Goal: Information Seeking & Learning: Learn about a topic

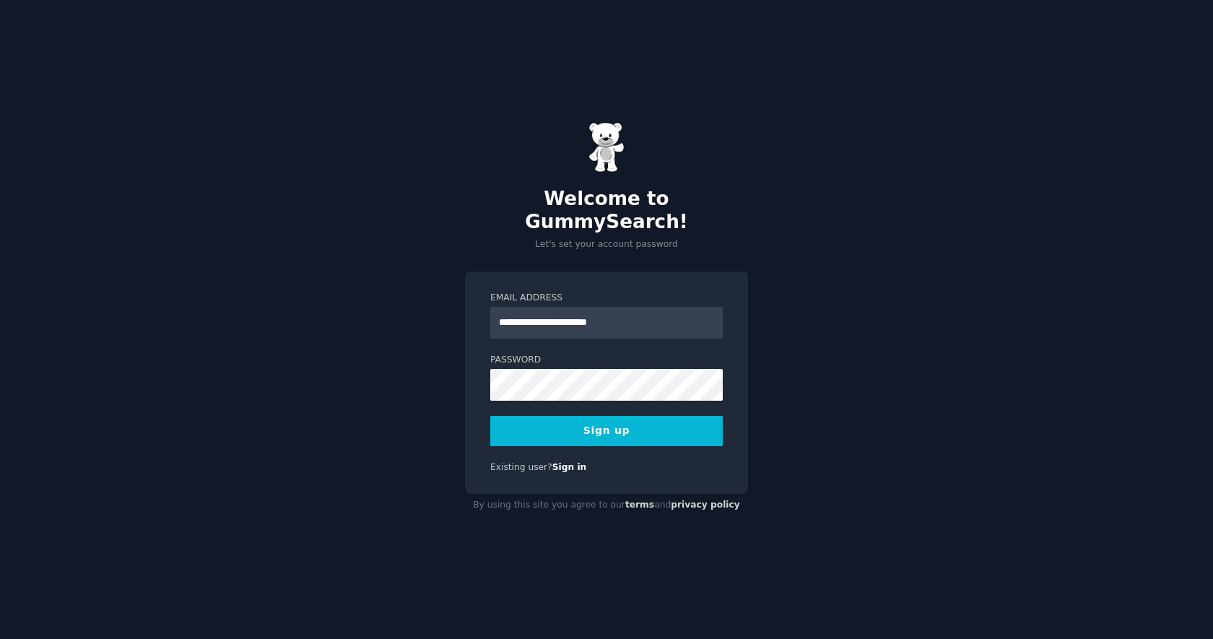
type input "**********"
click at [604, 427] on button "Sign up" at bounding box center [606, 431] width 232 height 30
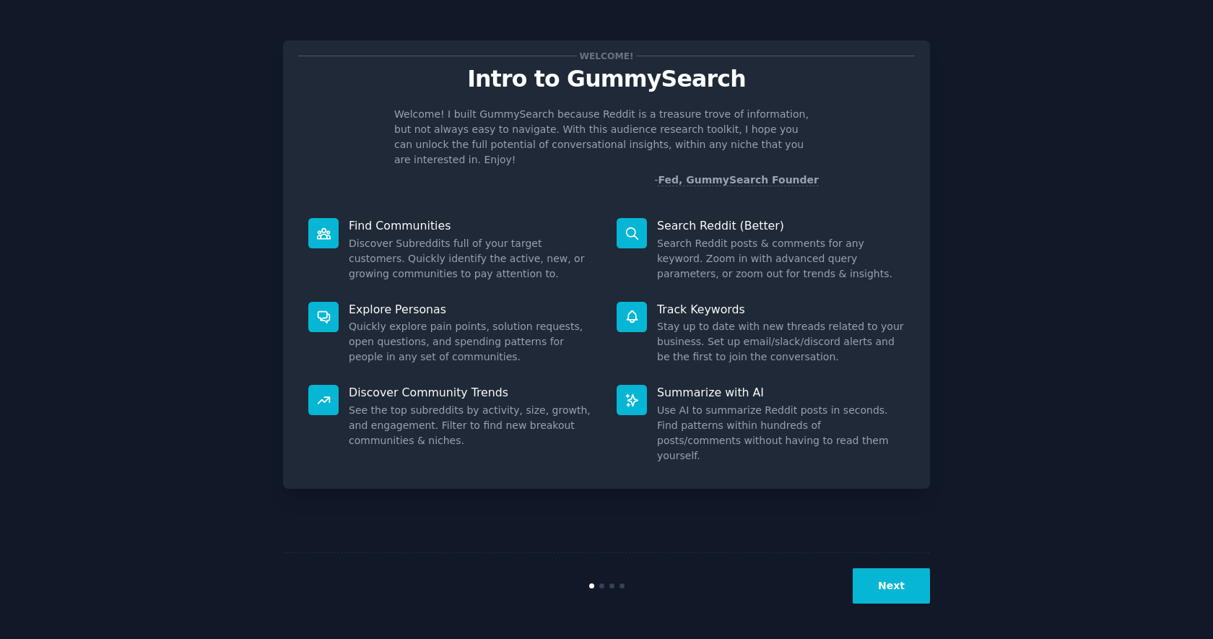
click at [898, 579] on button "Next" at bounding box center [891, 585] width 77 height 35
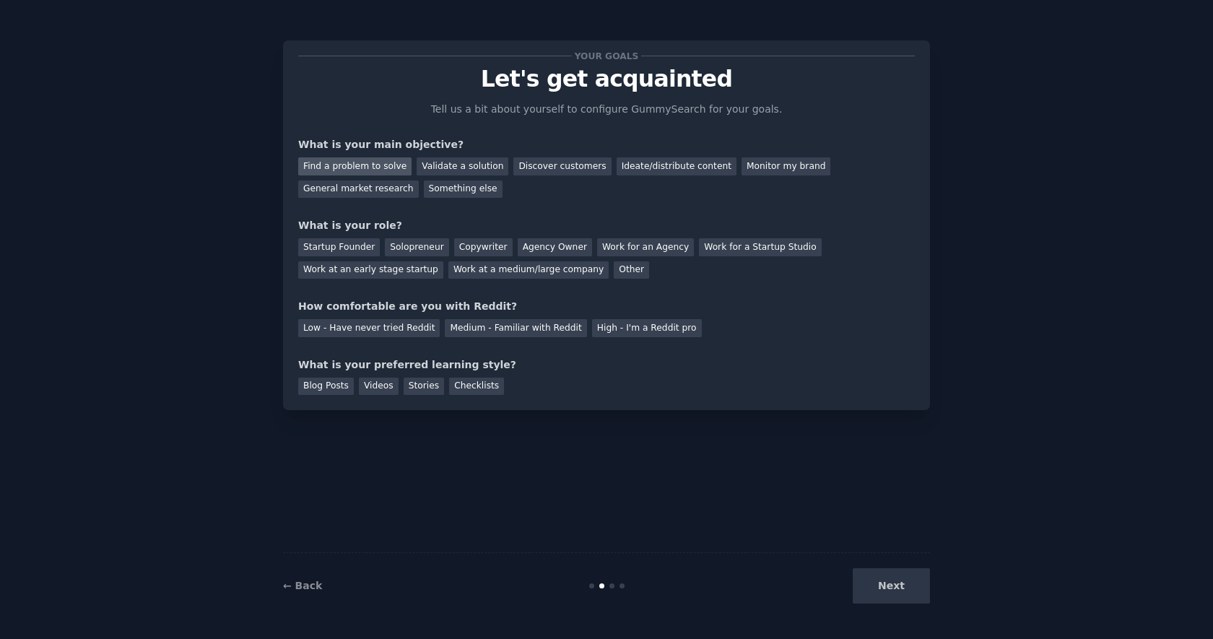
click at [376, 170] on div "Find a problem to solve" at bounding box center [354, 166] width 113 height 18
click at [466, 170] on div "Validate a solution" at bounding box center [463, 166] width 92 height 18
click at [388, 165] on div "Find a problem to solve" at bounding box center [354, 166] width 113 height 18
click at [401, 265] on div "Work at an early stage startup" at bounding box center [370, 270] width 145 height 18
click at [336, 267] on div "Work at an early stage startup" at bounding box center [370, 270] width 145 height 18
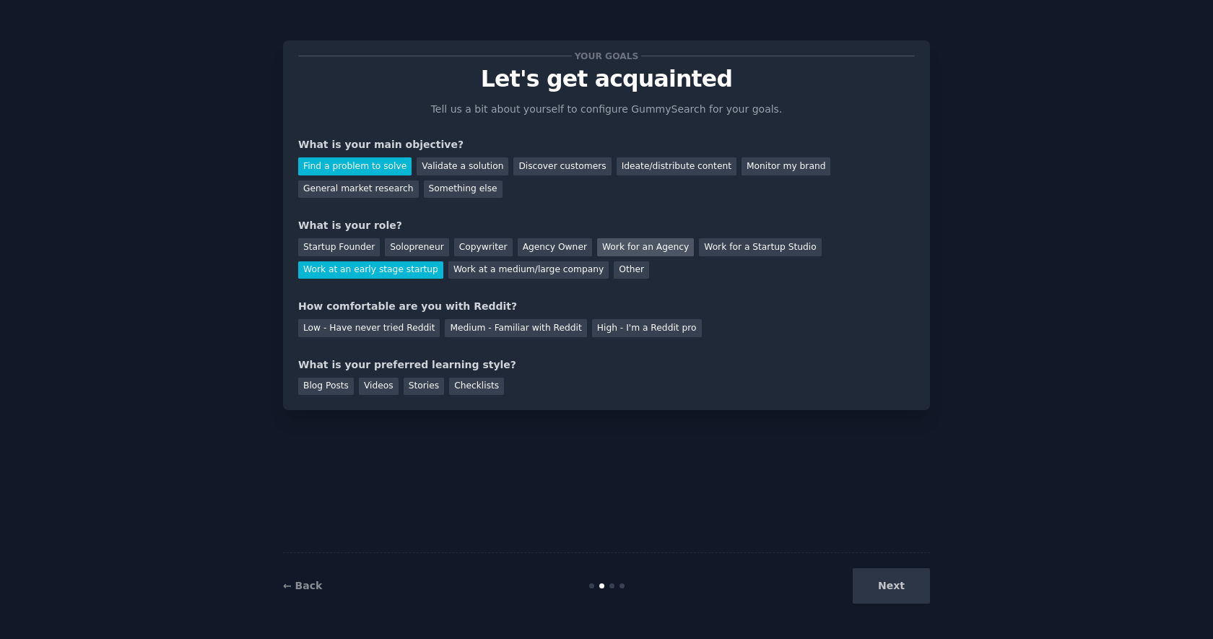
click at [651, 245] on div "Work for an Agency" at bounding box center [645, 247] width 97 height 18
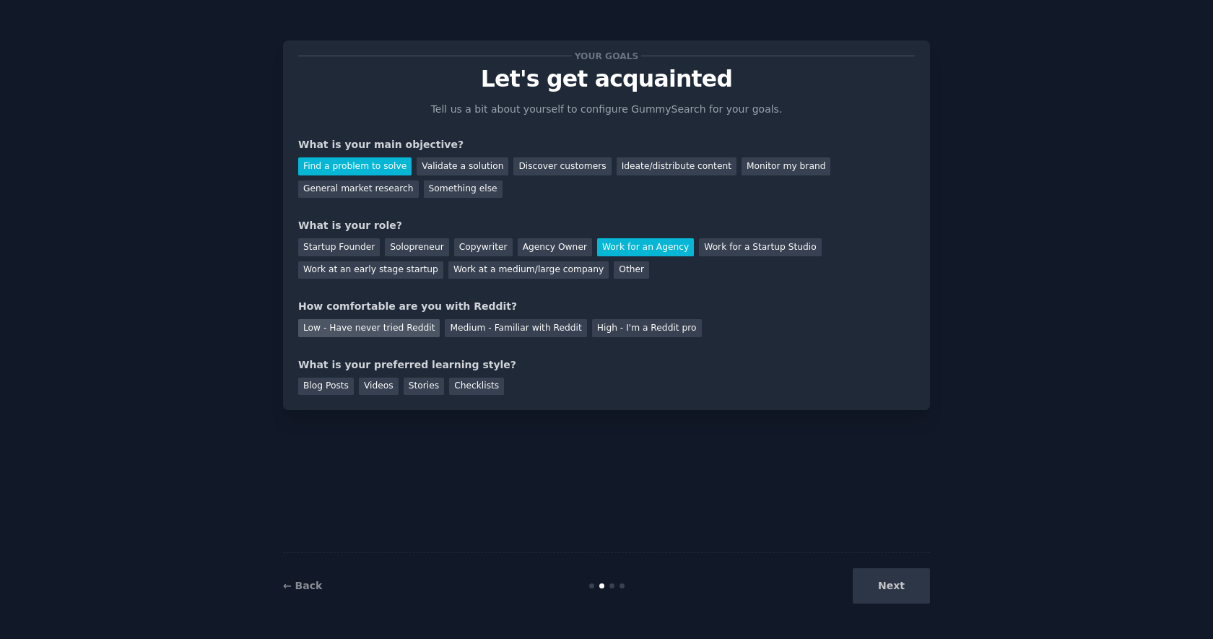
click at [373, 322] on div "Low - Have never tried Reddit" at bounding box center [369, 328] width 142 height 18
click at [483, 388] on div "Checklists" at bounding box center [476, 387] width 55 height 18
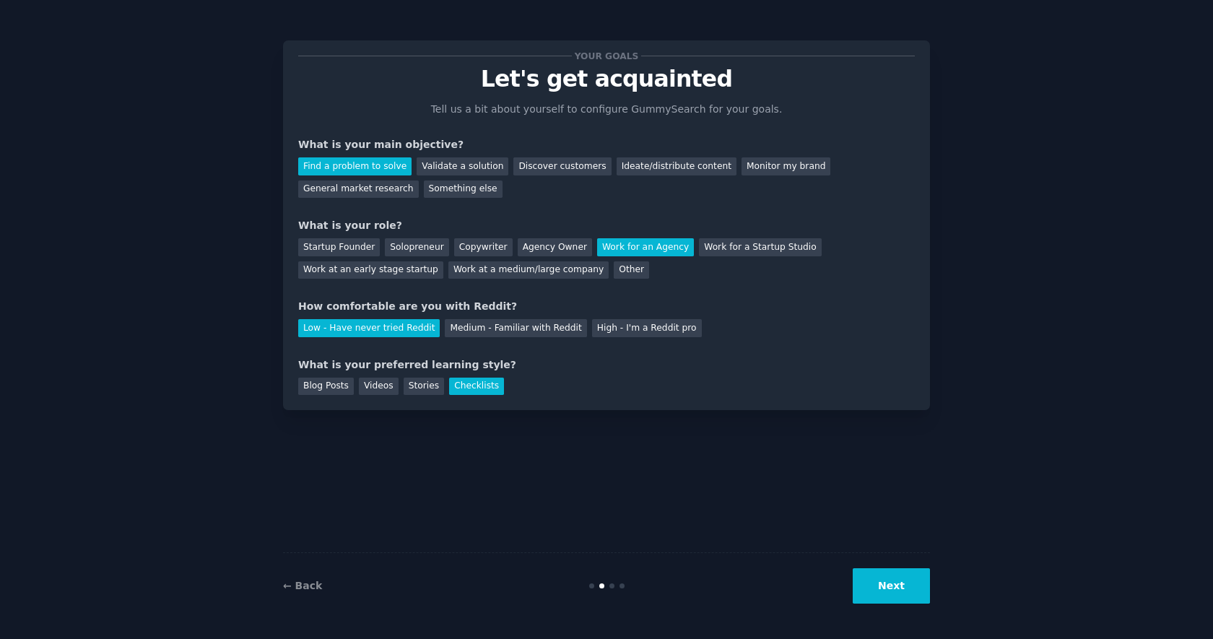
click at [899, 589] on button "Next" at bounding box center [891, 585] width 77 height 35
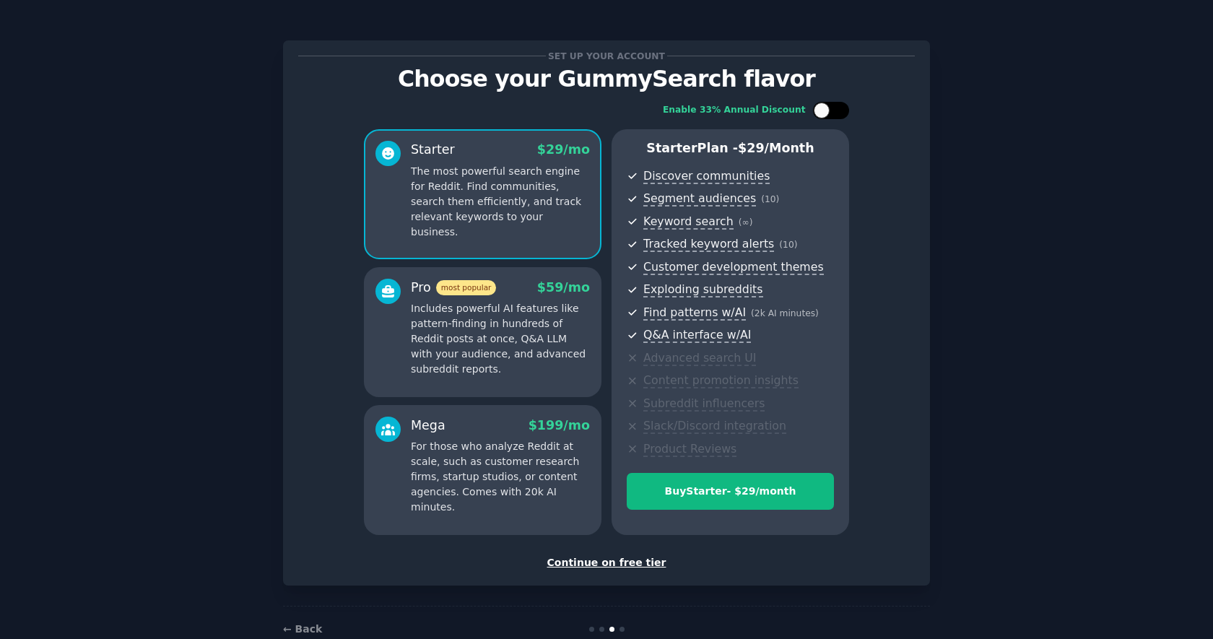
click at [827, 110] on div at bounding box center [822, 111] width 16 height 16
click at [832, 108] on div at bounding box center [840, 111] width 16 height 16
checkbox input "false"
click at [597, 562] on div "Continue on free tier" at bounding box center [606, 562] width 617 height 15
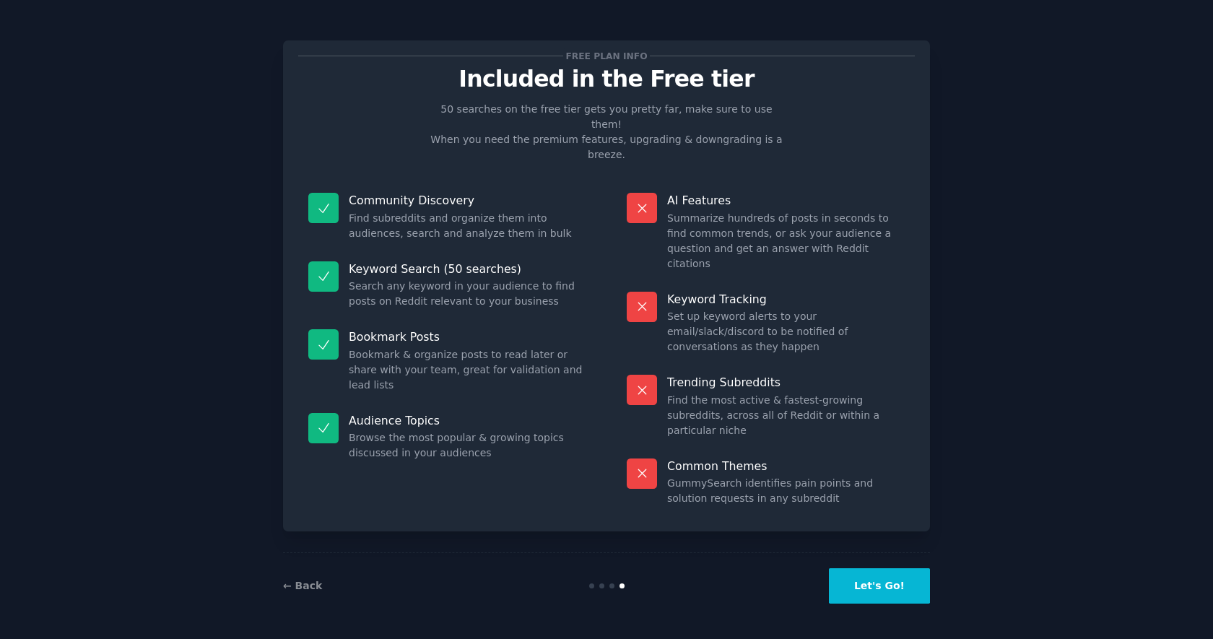
click at [892, 586] on button "Let's Go!" at bounding box center [879, 585] width 101 height 35
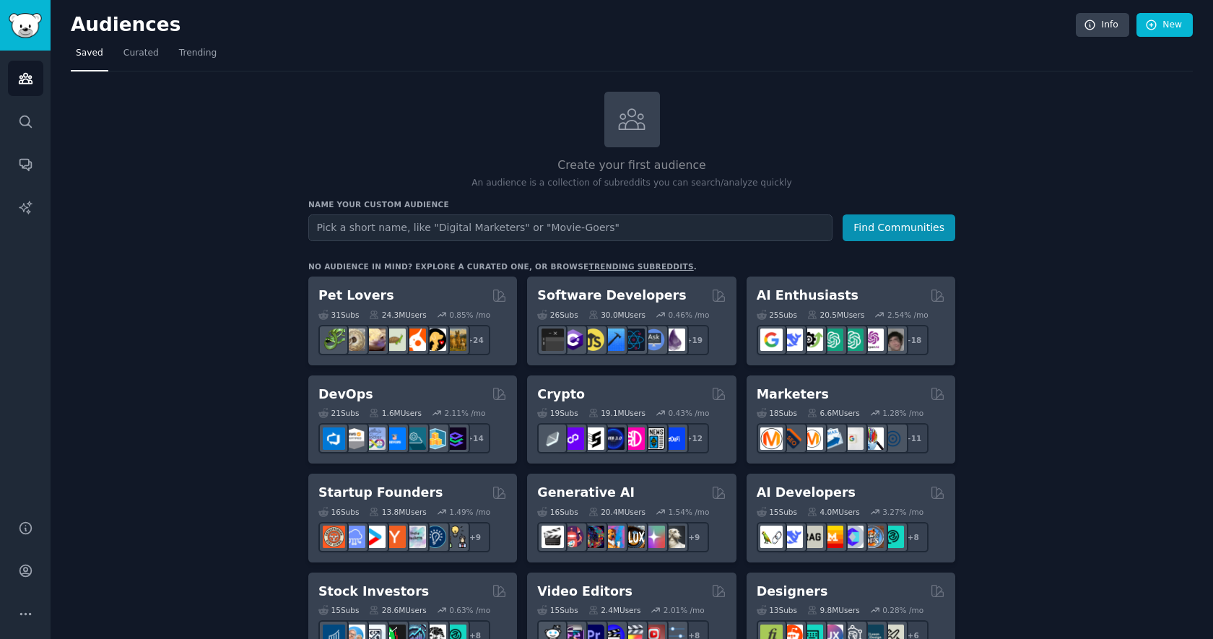
click at [636, 228] on input "text" at bounding box center [570, 227] width 524 height 27
click at [928, 231] on button "Find Communities" at bounding box center [899, 227] width 113 height 27
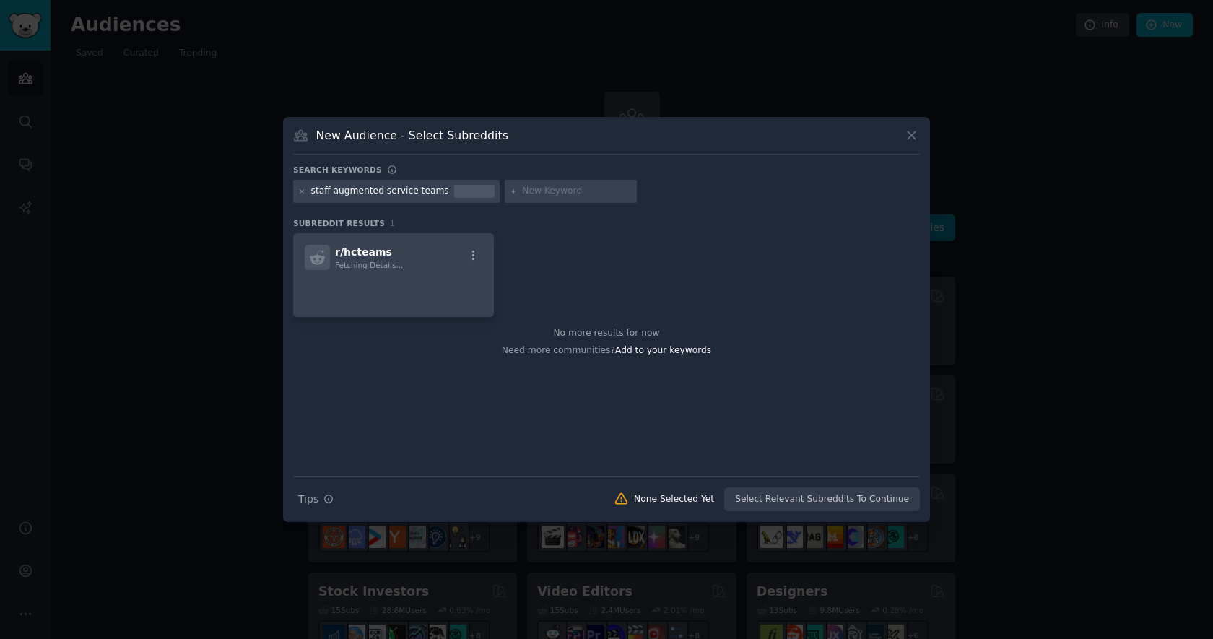
click at [391, 204] on div "staff augmented service teams" at bounding box center [606, 194] width 627 height 28
click at [384, 193] on div "staff augmented service teams" at bounding box center [380, 191] width 138 height 13
click at [427, 190] on div "staff augmented service teams" at bounding box center [380, 191] width 138 height 13
click at [907, 139] on icon at bounding box center [911, 136] width 8 height 8
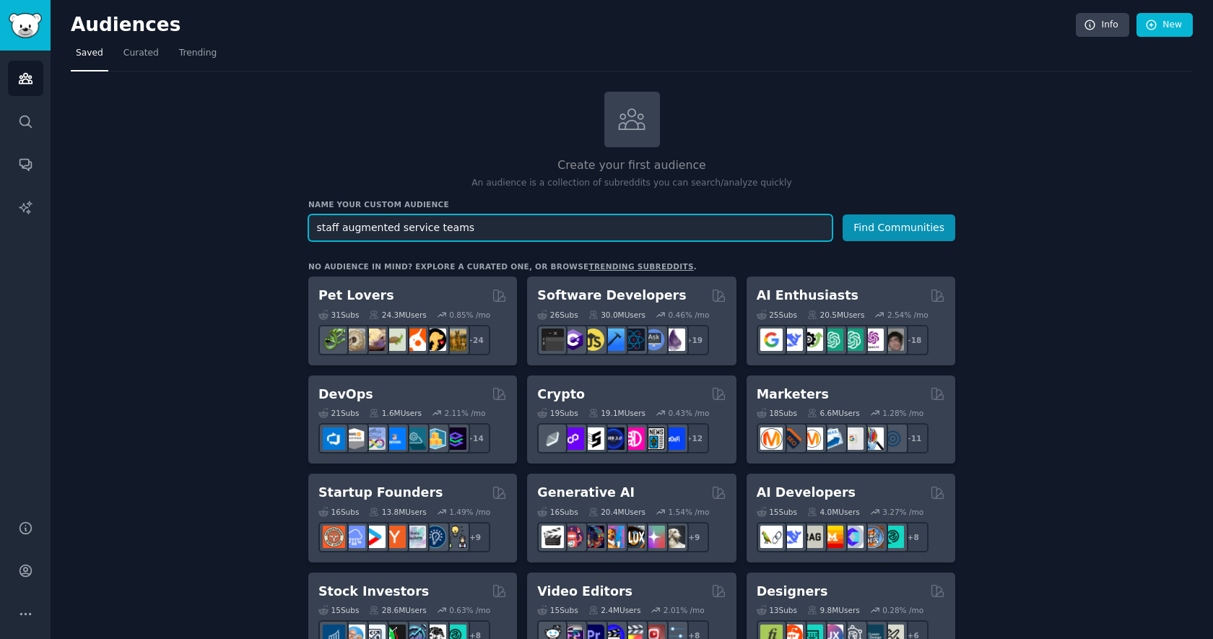
click at [524, 219] on input "staff augmented service teams" at bounding box center [570, 227] width 524 height 27
type input "staff augmented teams"
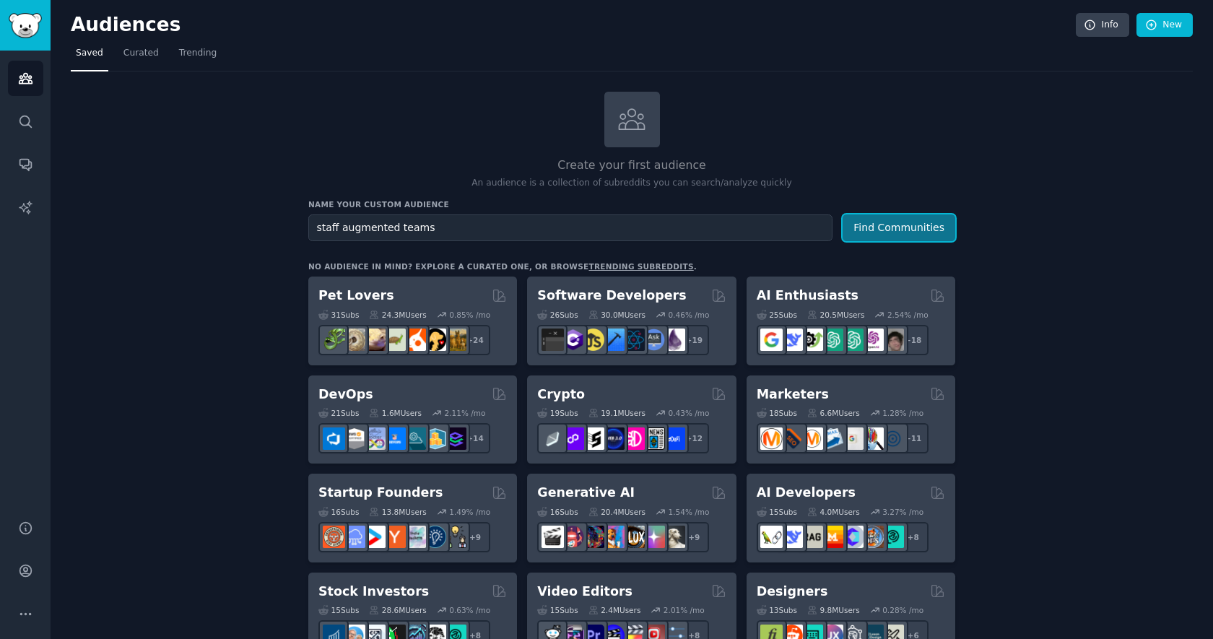
click at [902, 222] on button "Find Communities" at bounding box center [899, 227] width 113 height 27
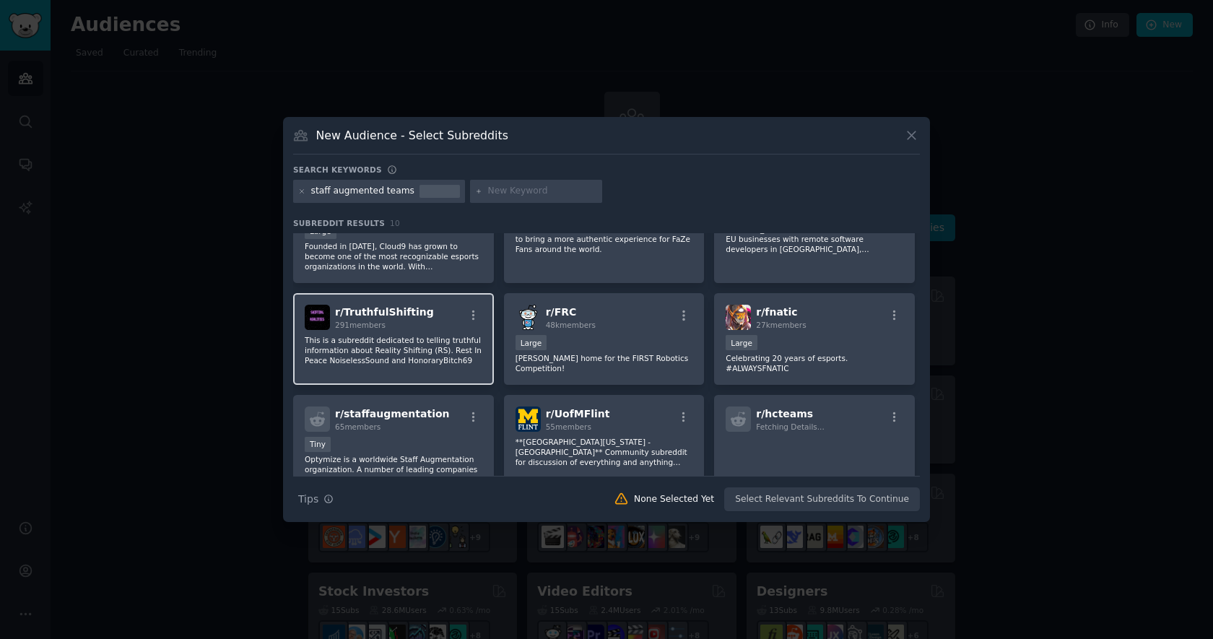
scroll to position [40, 0]
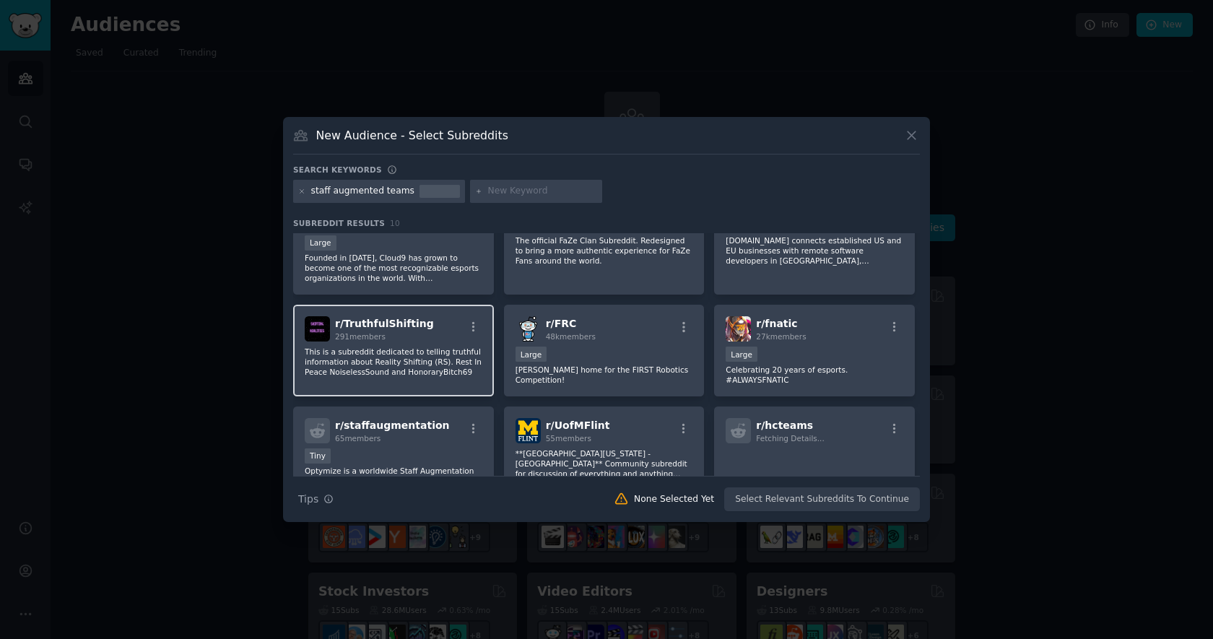
click at [438, 354] on p "This is a subreddit dedicated to telling truthful information about Reality Shi…" at bounding box center [394, 362] width 178 height 30
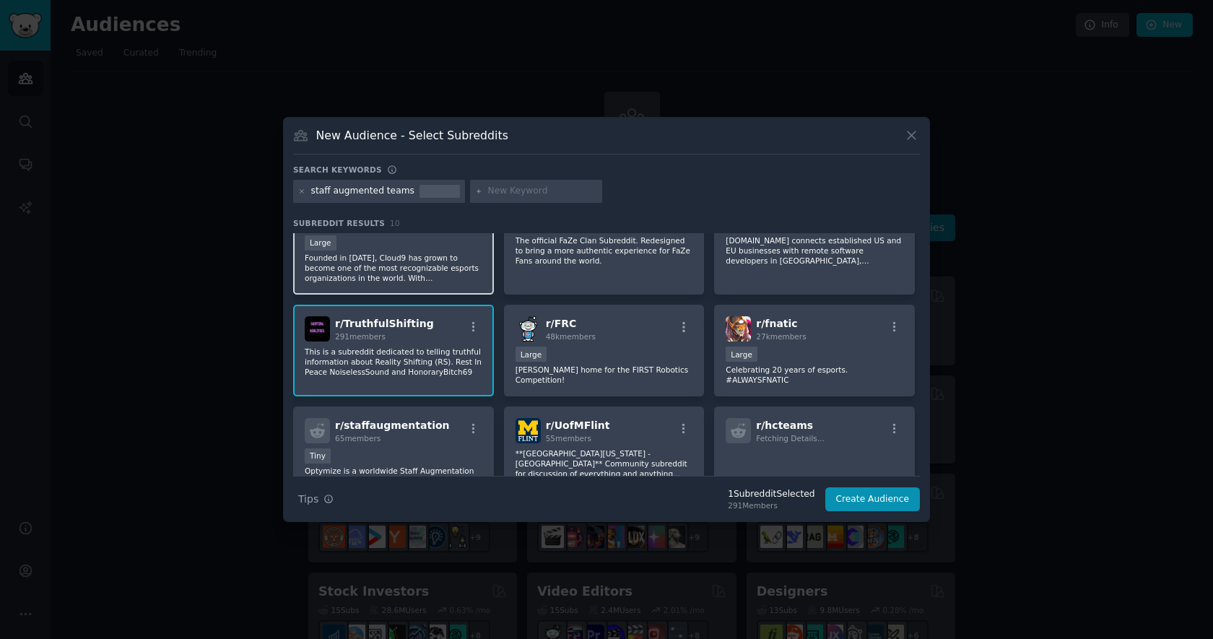
scroll to position [0, 0]
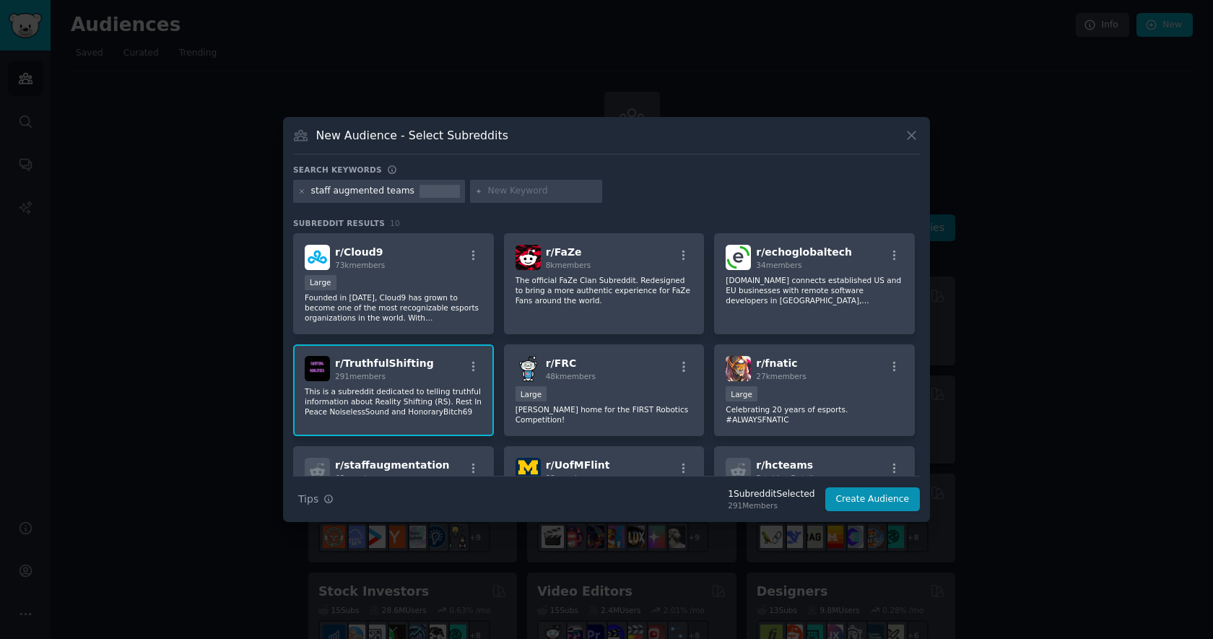
click at [526, 192] on input "text" at bounding box center [542, 191] width 110 height 13
type input "EPAM"
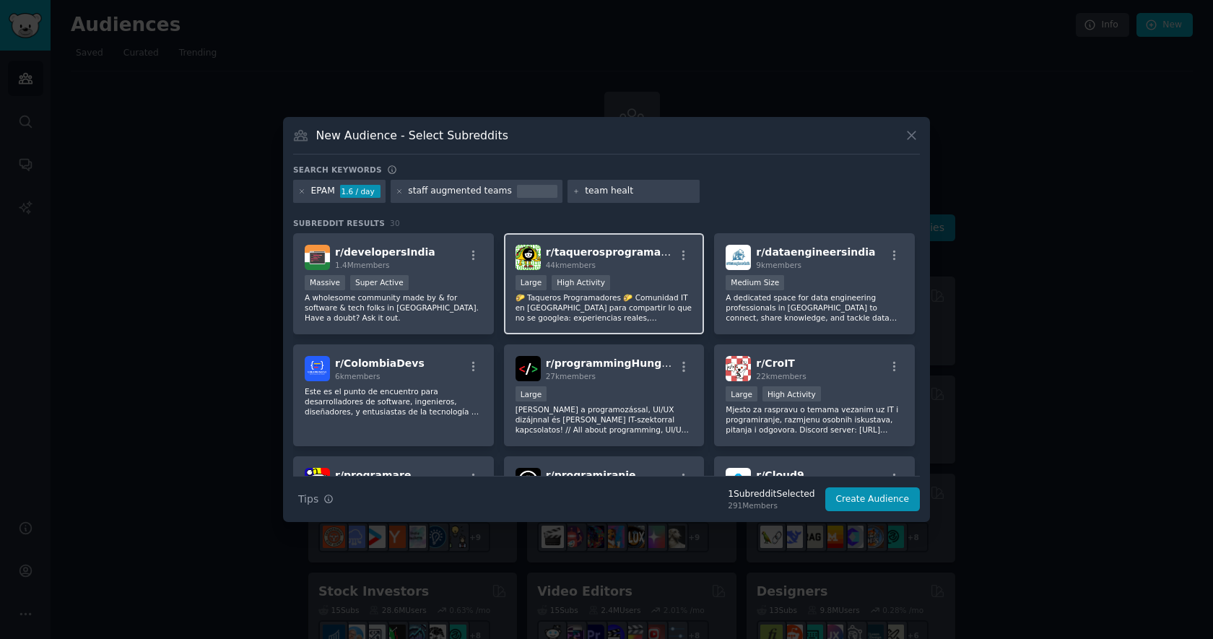
type input "team health"
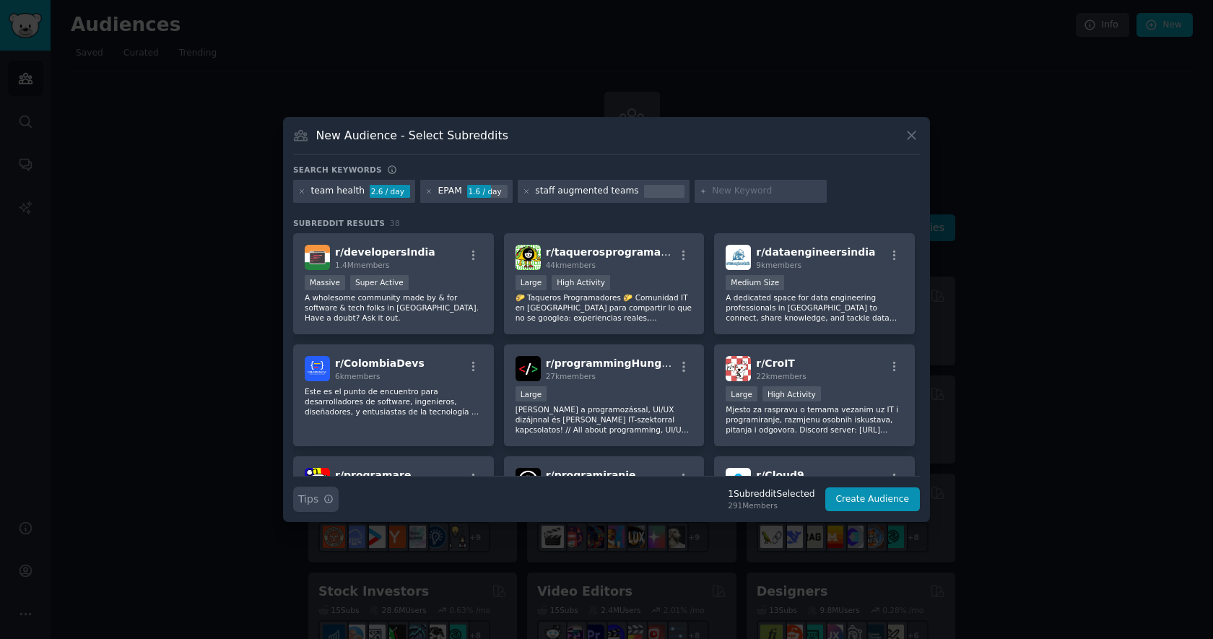
click at [313, 503] on span "Tips" at bounding box center [308, 499] width 20 height 15
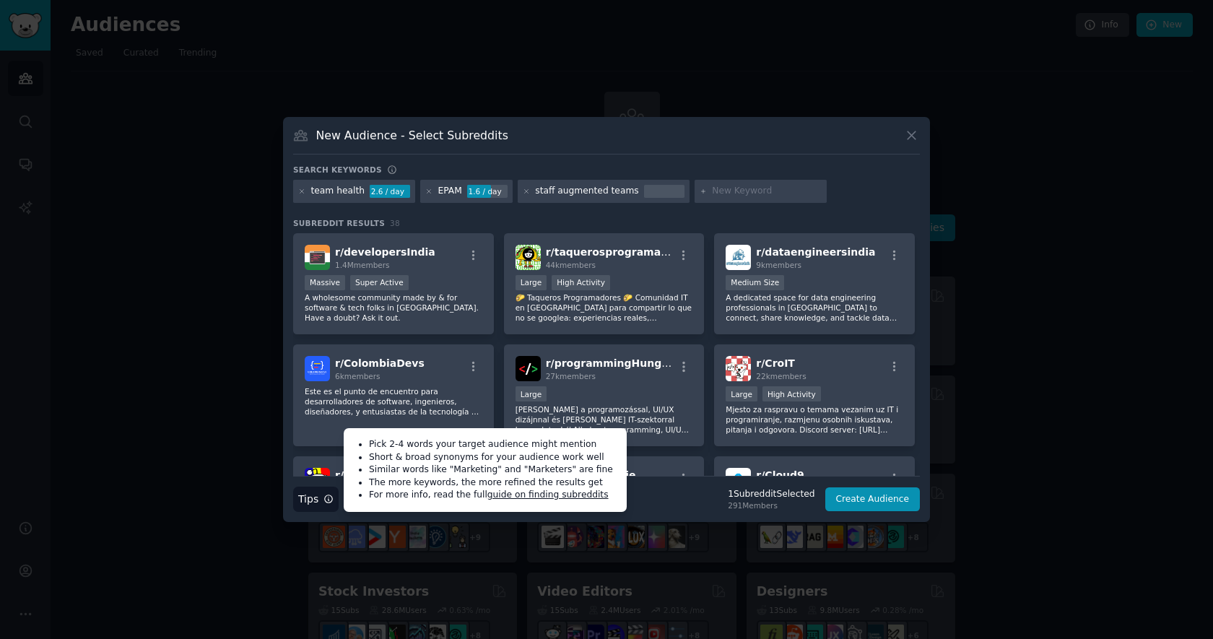
click at [679, 500] on div "Search Tips Tips Pick 2-4 words your target audience might mention Short & broa…" at bounding box center [606, 494] width 627 height 36
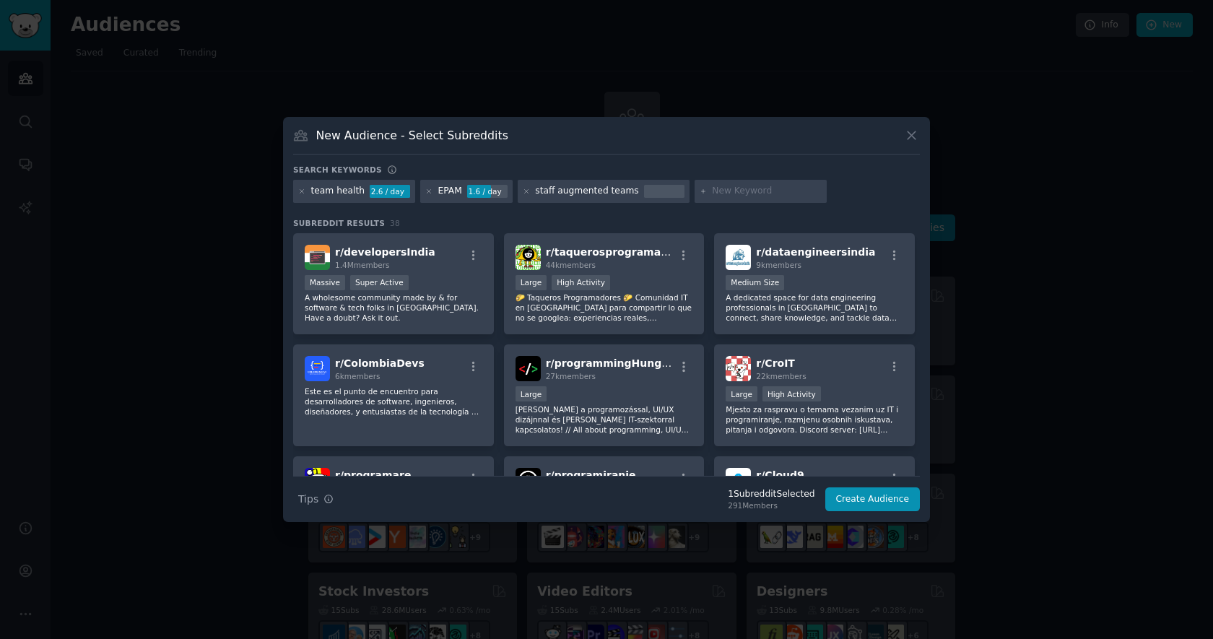
click at [726, 193] on input "text" at bounding box center [767, 191] width 110 height 13
type input "engineering"
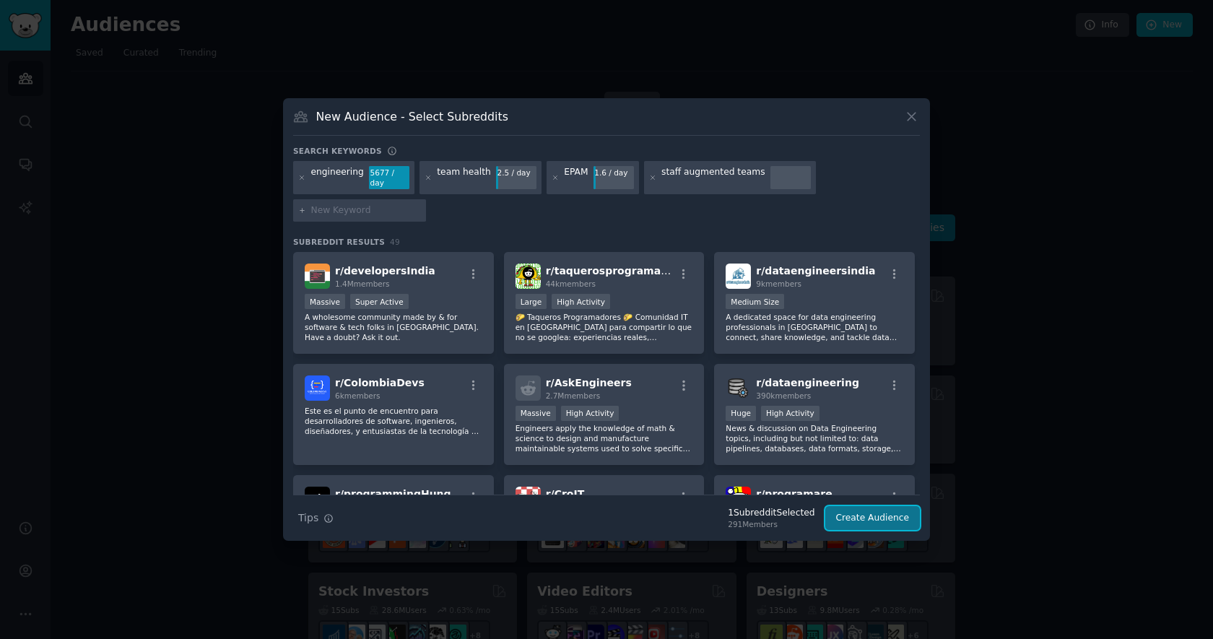
click at [874, 521] on button "Create Audience" at bounding box center [872, 518] width 95 height 25
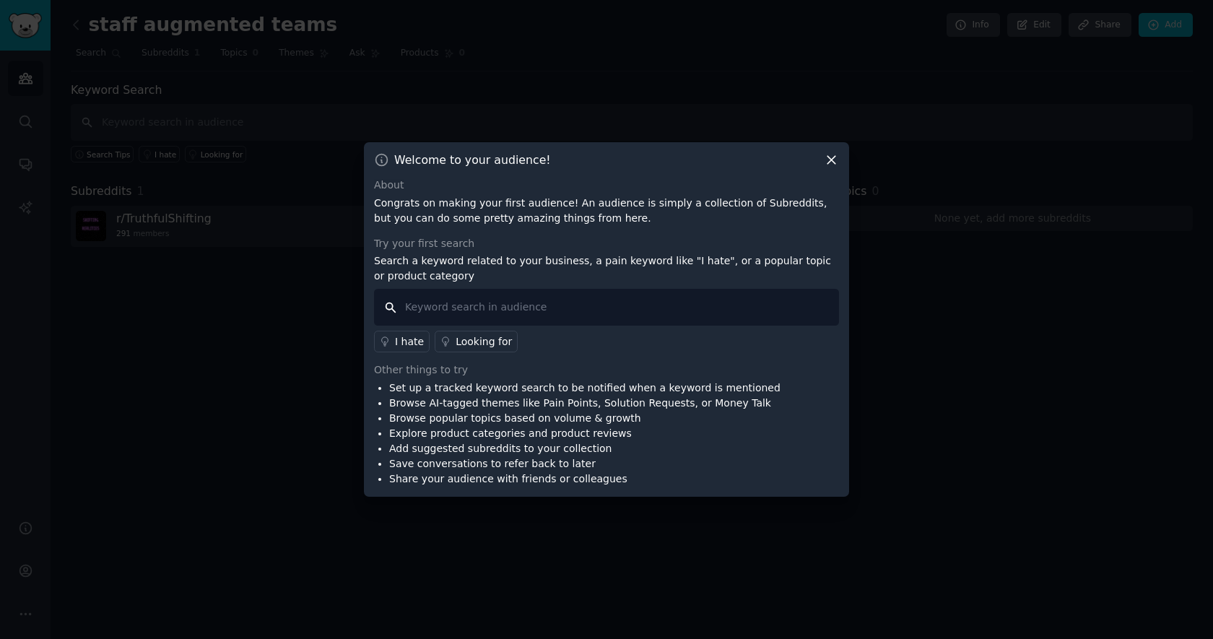
click at [578, 313] on input "text" at bounding box center [606, 307] width 465 height 37
drag, startPoint x: 761, startPoint y: 406, endPoint x: 380, endPoint y: 402, distance: 381.2
click at [380, 402] on div "Set up a tracked keyword search to be notified when a keyword is mentioned Brow…" at bounding box center [606, 433] width 465 height 106
copy li "Browse AI-tagged themes like Pain Points, Solution Requests, or Money Talk"
click at [489, 310] on input "text" at bounding box center [606, 307] width 465 height 37
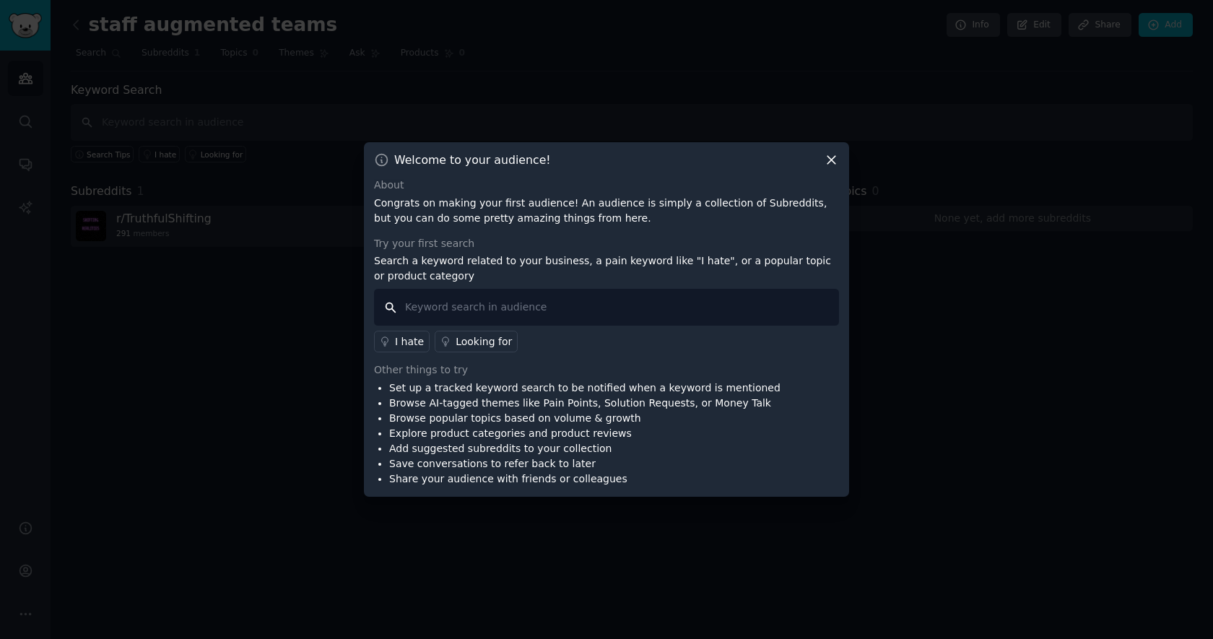
paste input "Browse AI-tagged themes like Pain Points, Solution Requests, or Money Talk"
type input "Browse AI-tagged themes like Pain Points, Solution Requests, or Money Talk"
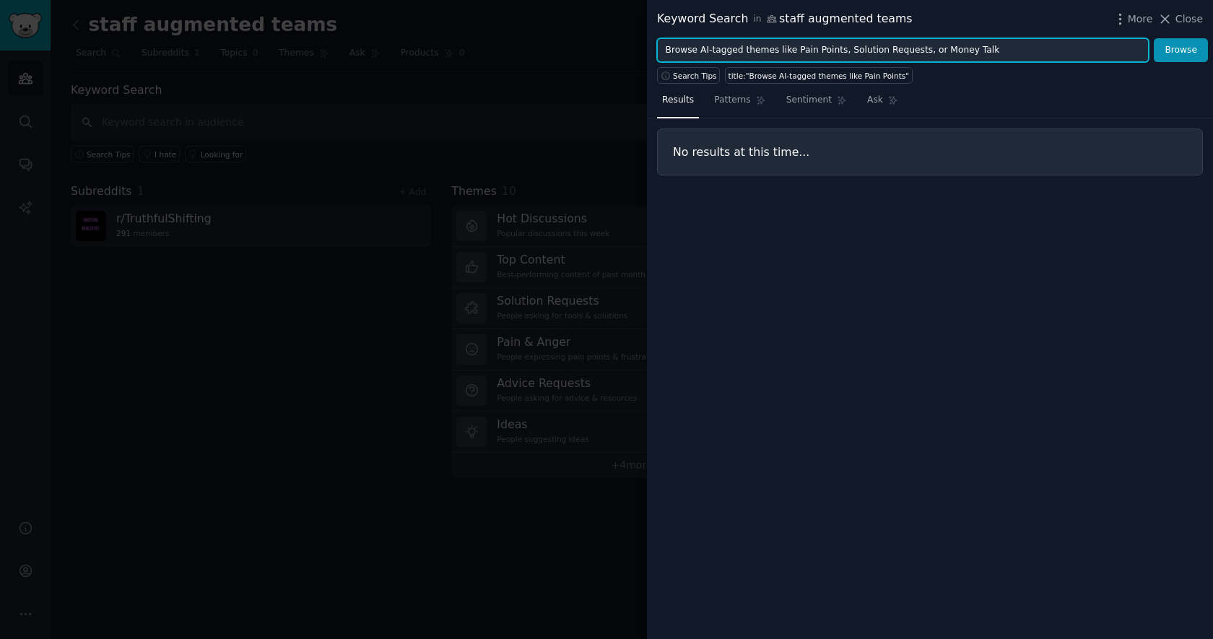
drag, startPoint x: 1041, startPoint y: 56, endPoint x: 838, endPoint y: 52, distance: 202.9
click at [838, 52] on input "Browse AI-tagged themes like Pain Points, Solution Requests, or Money Talk" at bounding box center [903, 50] width 492 height 25
drag, startPoint x: 791, startPoint y: 48, endPoint x: 661, endPoint y: 43, distance: 130.0
click at [661, 43] on input "Browse AI-tagged themes like Pain Points" at bounding box center [903, 50] width 492 height 25
type input "Pain Points"
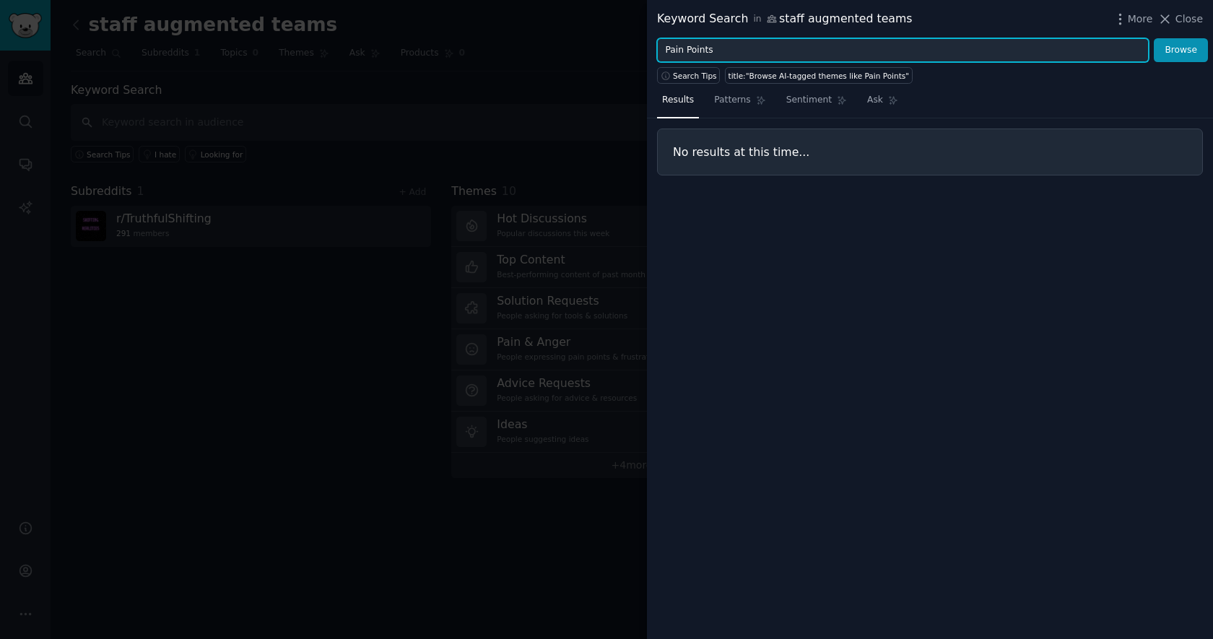
click at [1154, 38] on button "Browse" at bounding box center [1181, 50] width 54 height 25
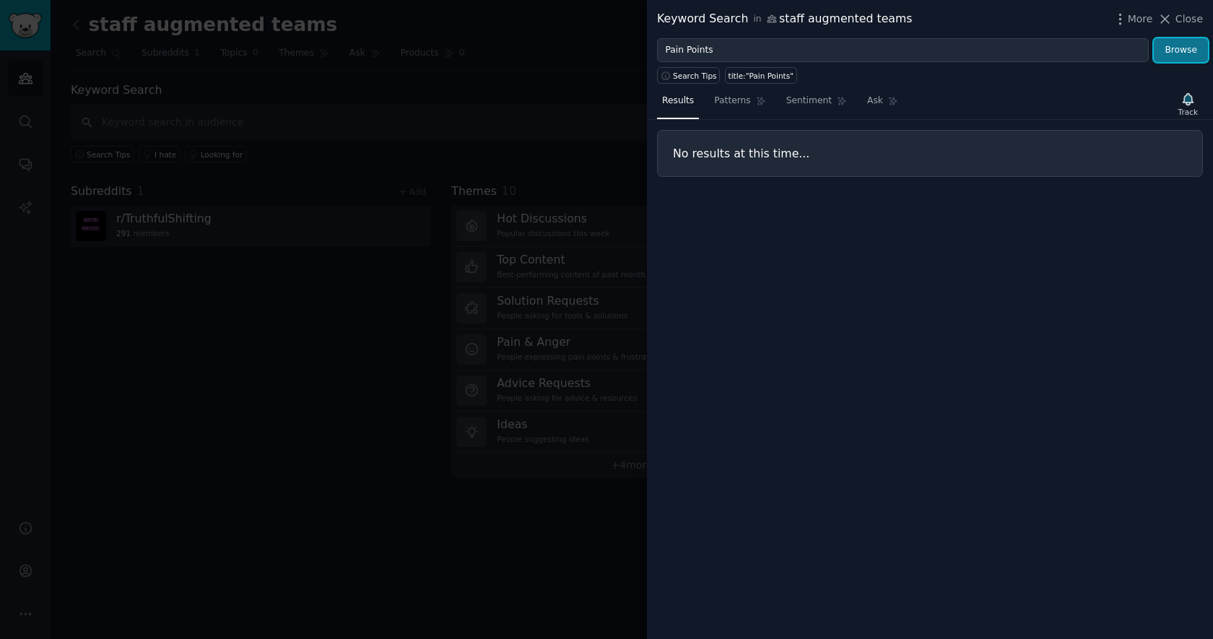
click at [1175, 47] on button "Browse" at bounding box center [1181, 50] width 54 height 25
click at [1180, 14] on span "Close" at bounding box center [1188, 19] width 27 height 15
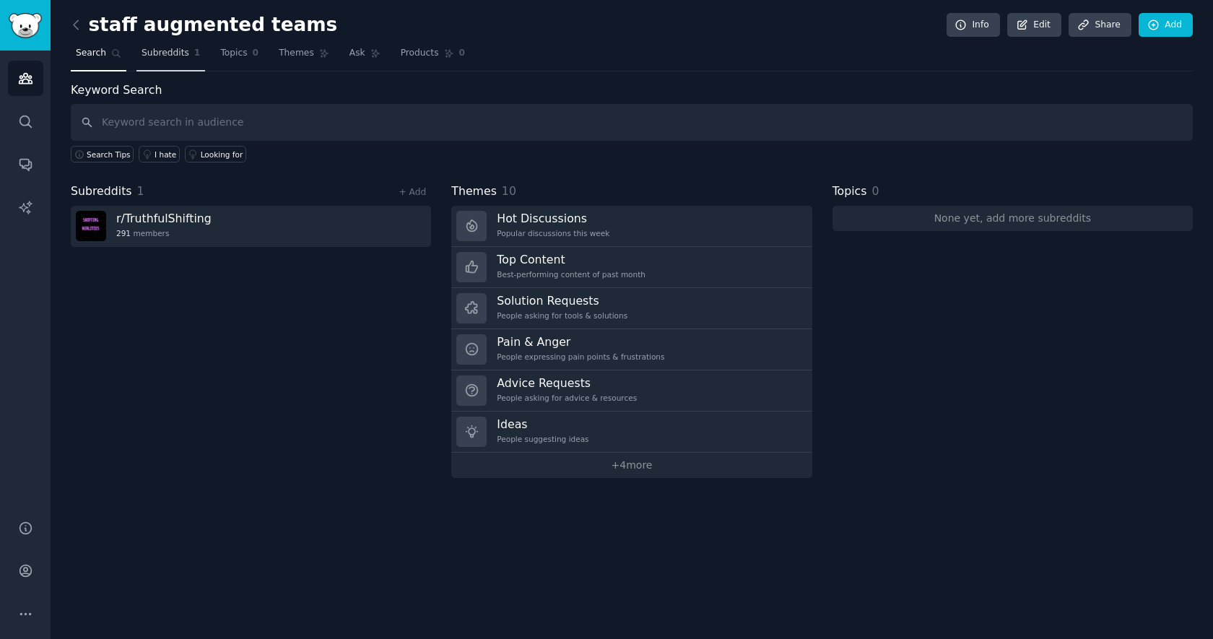
click at [162, 56] on span "Subreddits" at bounding box center [166, 53] width 48 height 13
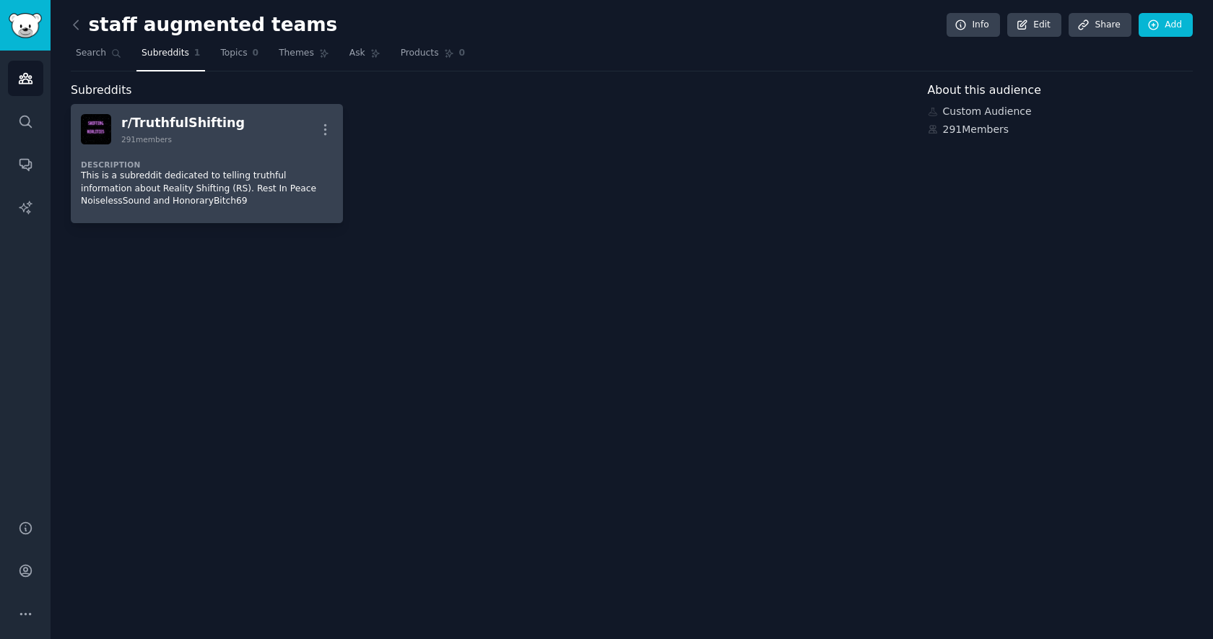
click at [222, 175] on p "This is a subreddit dedicated to telling truthful information about Reality Shi…" at bounding box center [207, 189] width 252 height 38
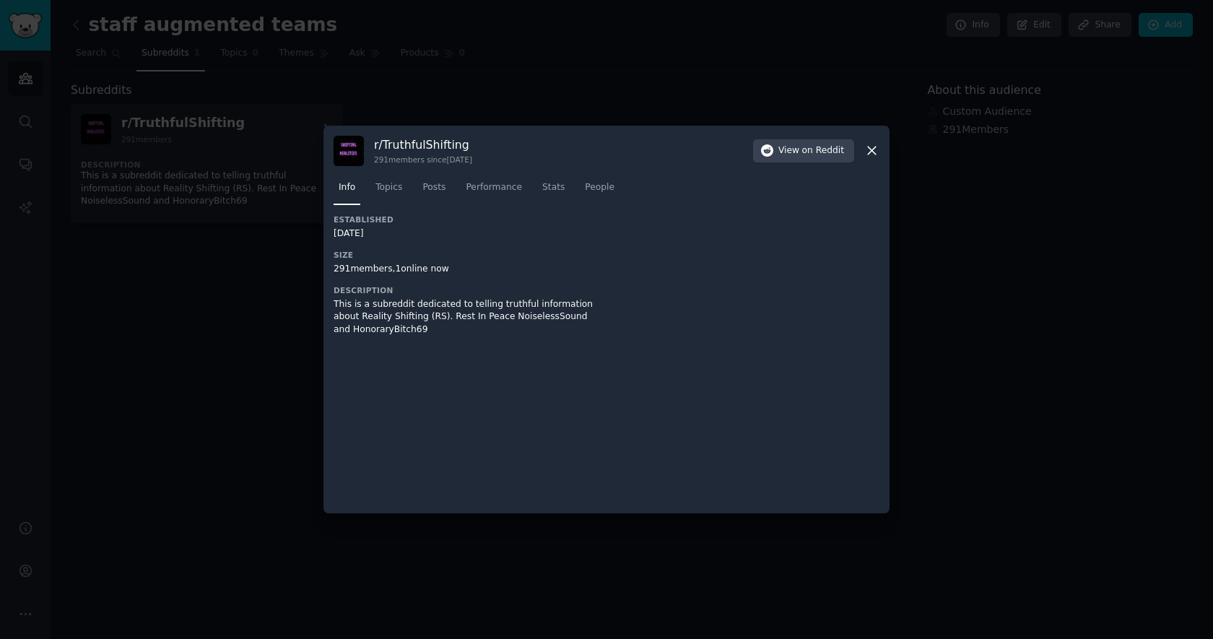
click at [870, 152] on icon at bounding box center [872, 151] width 8 height 8
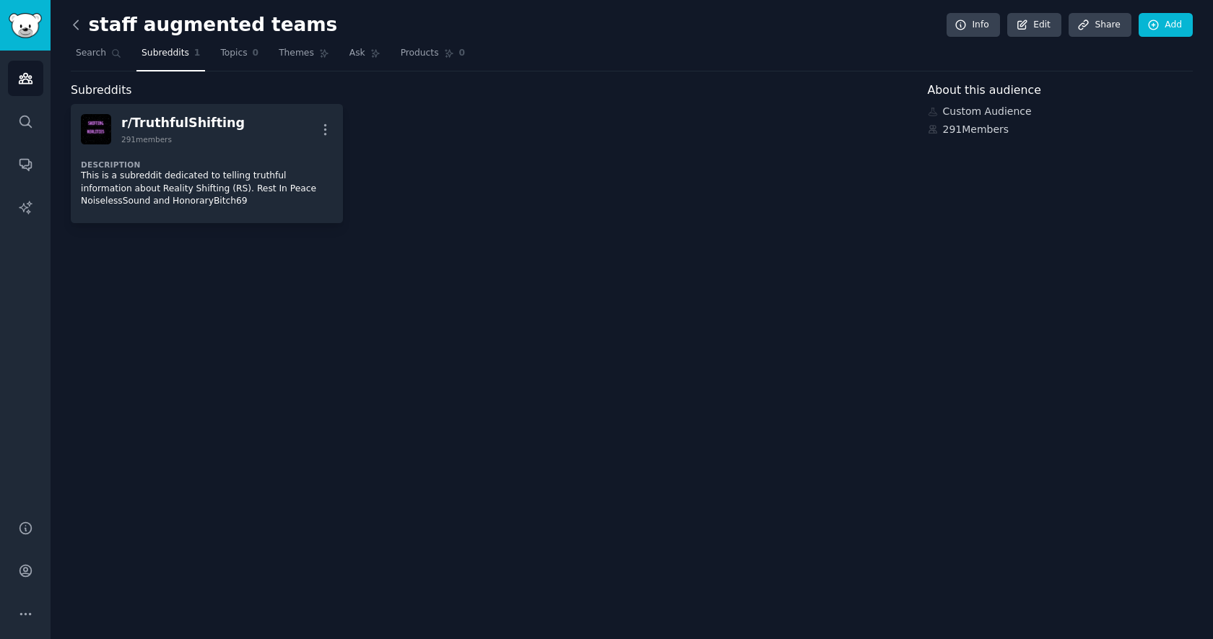
click at [79, 23] on icon at bounding box center [76, 24] width 15 height 15
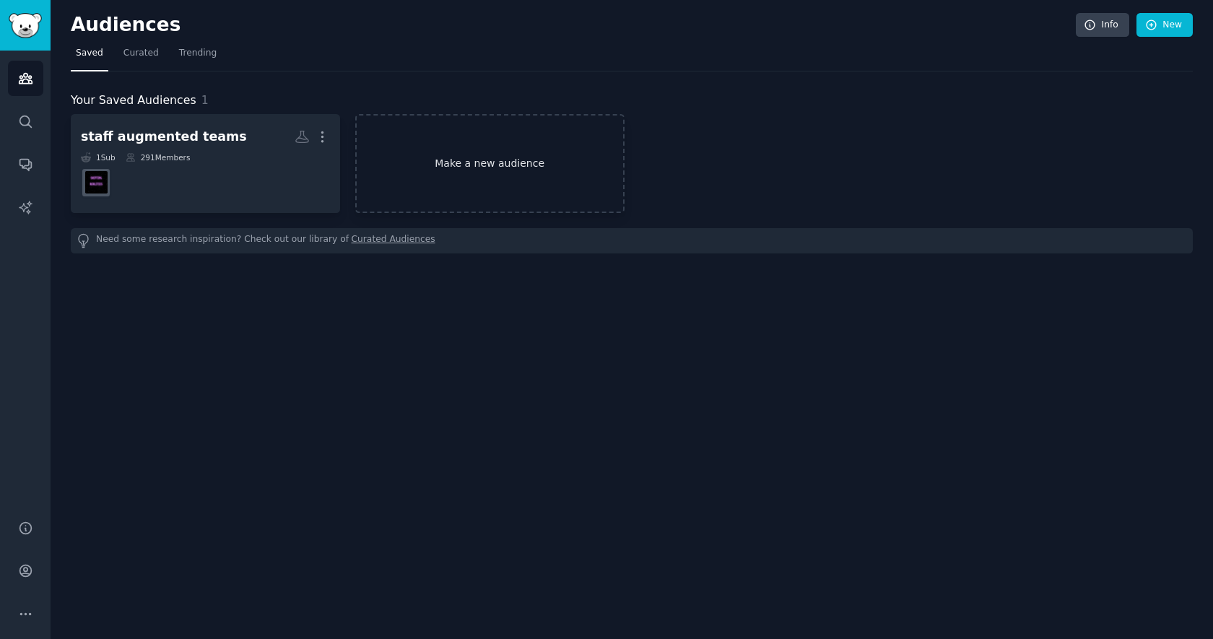
click at [469, 179] on link "Make a new audience" at bounding box center [489, 163] width 269 height 99
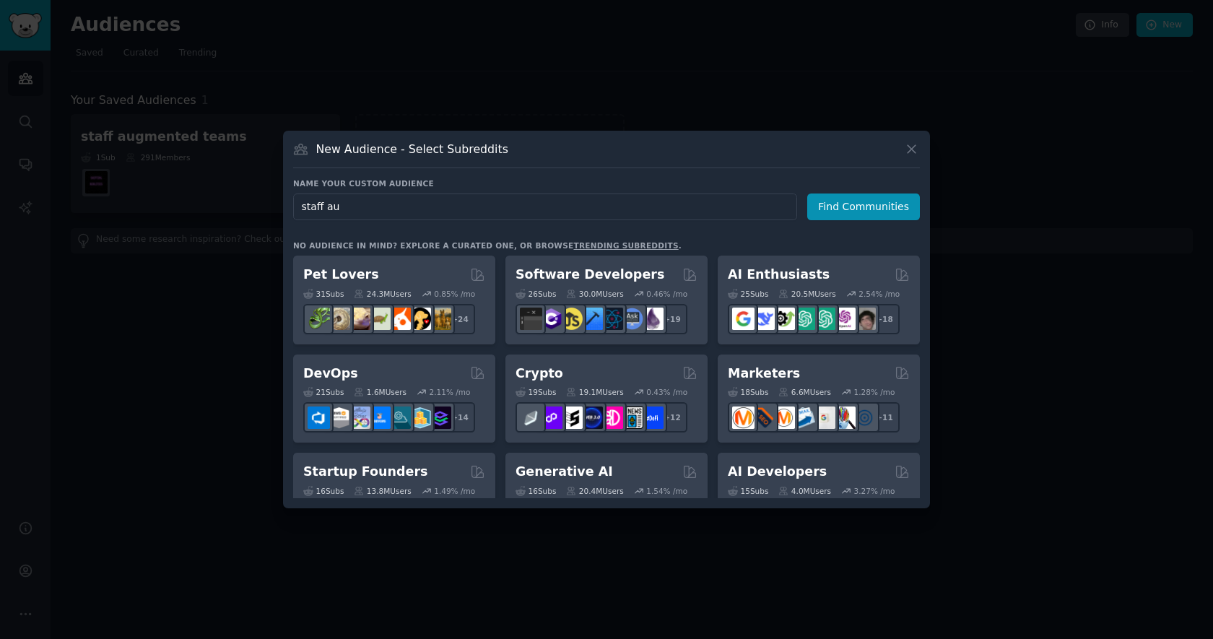
type input "staff aug"
click button "Find Communities" at bounding box center [863, 206] width 113 height 27
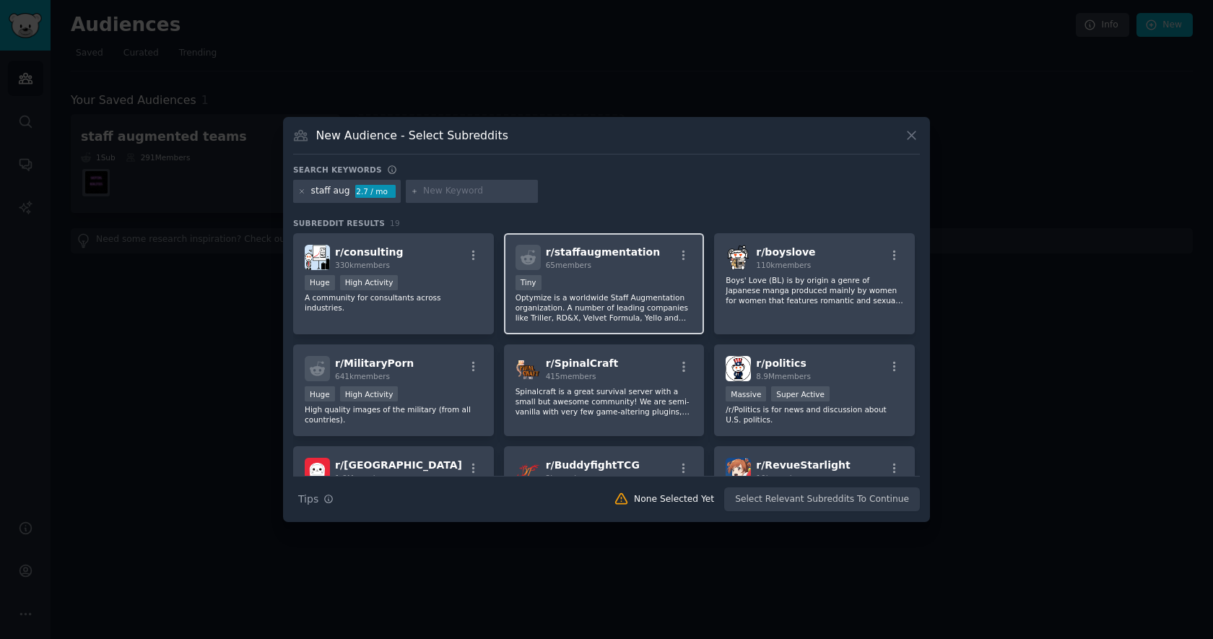
click at [641, 273] on div "r/ staffaugmentation 65 members Tiny Optymize is a worldwide Staff Augmentation…" at bounding box center [604, 284] width 201 height 102
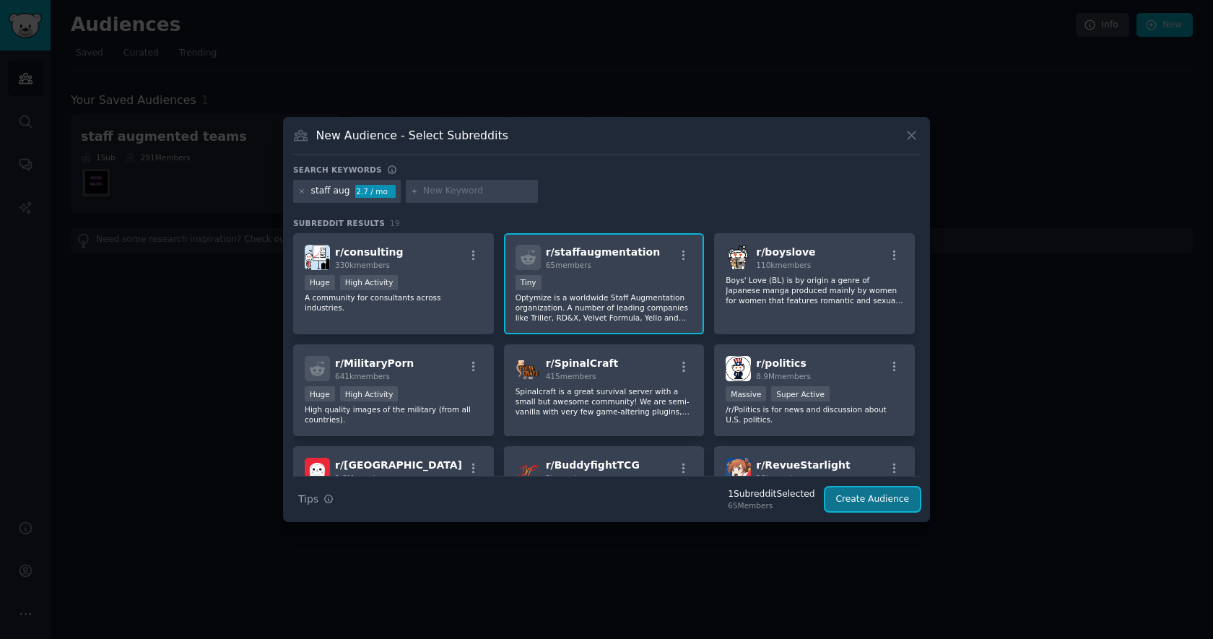
click at [872, 500] on button "Create Audience" at bounding box center [872, 499] width 95 height 25
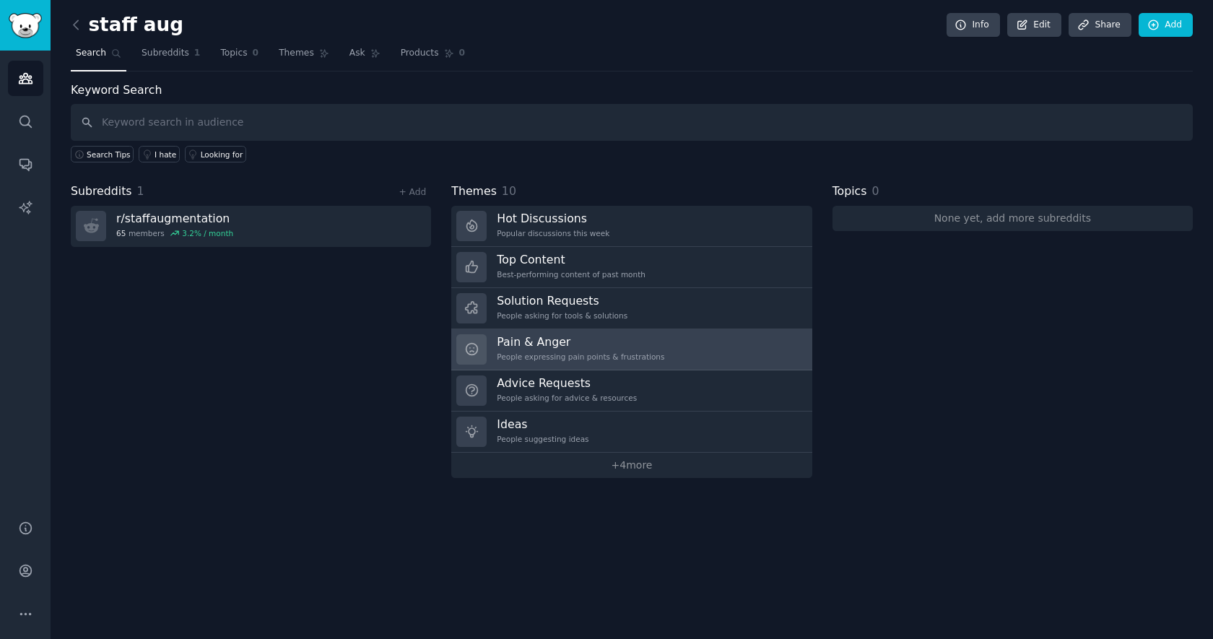
click at [693, 356] on link "Pain & Anger People expressing pain points & frustrations" at bounding box center [631, 349] width 360 height 41
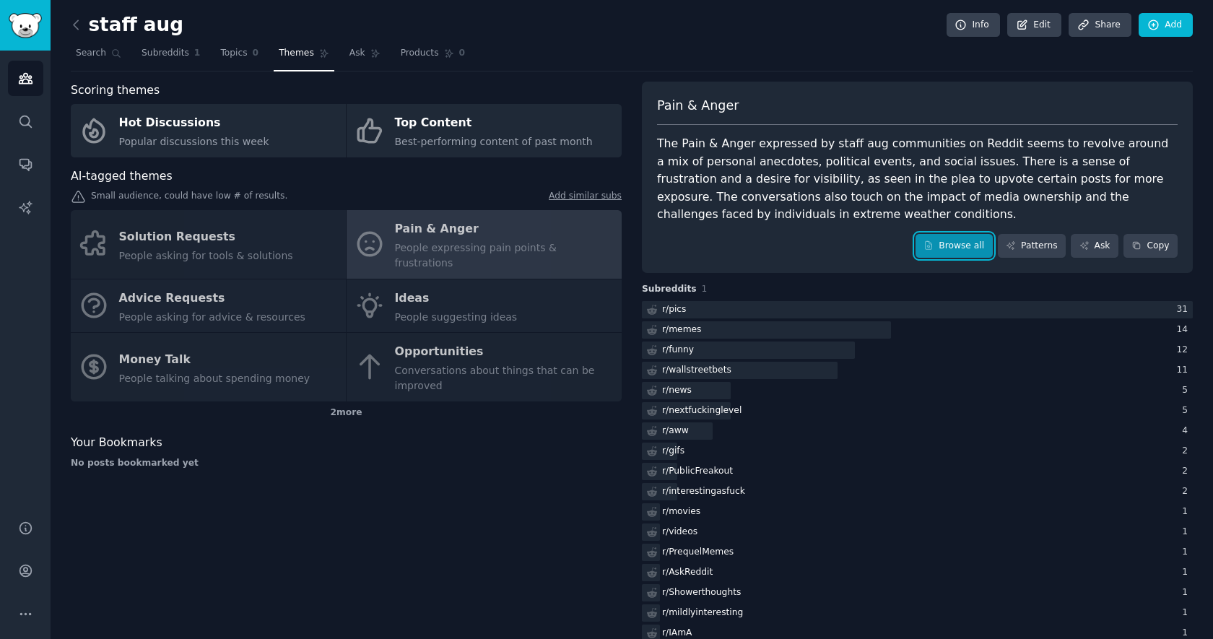
click at [957, 247] on link "Browse all" at bounding box center [953, 246] width 77 height 25
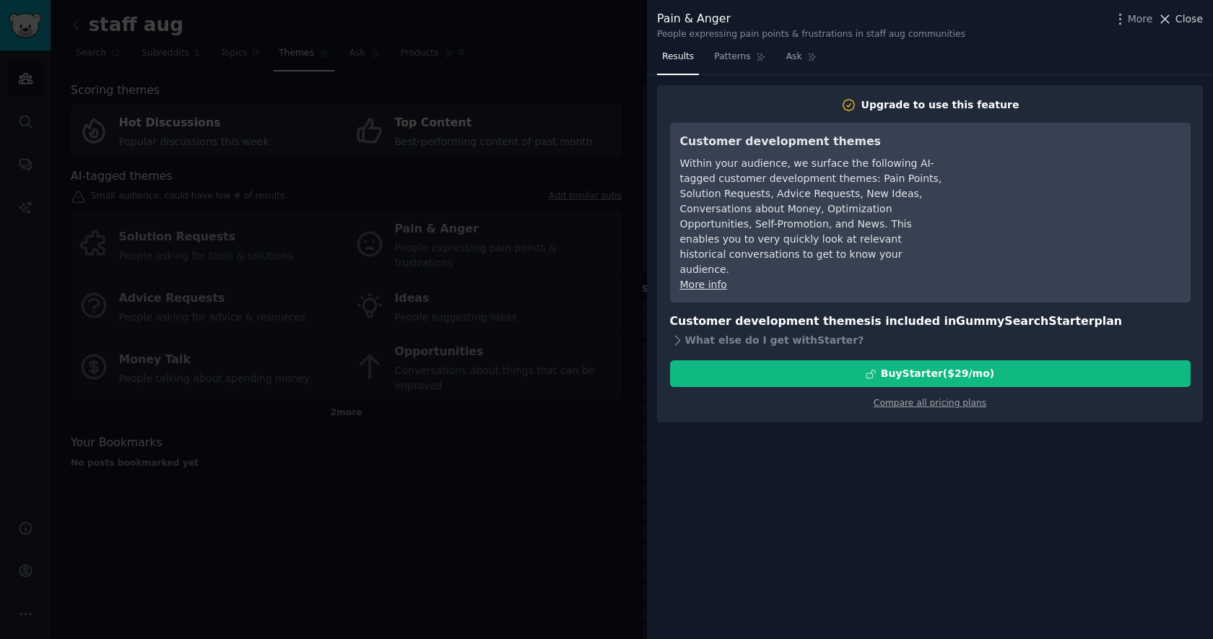
click at [1186, 19] on span "Close" at bounding box center [1188, 19] width 27 height 15
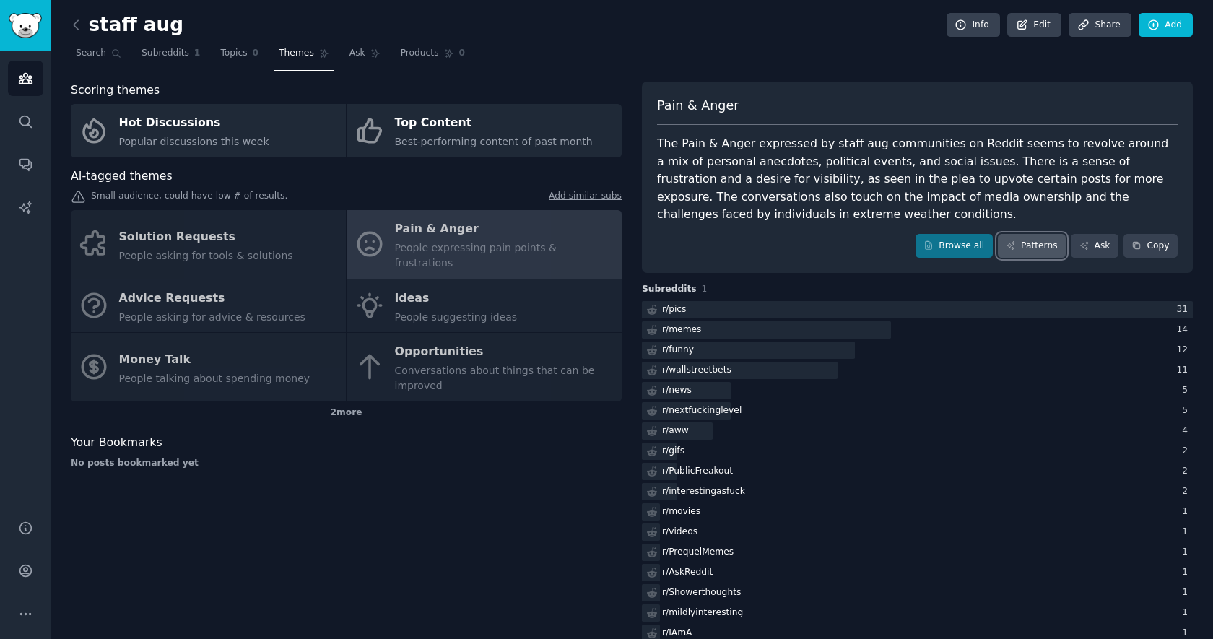
click at [1040, 250] on link "Patterns" at bounding box center [1032, 246] width 68 height 25
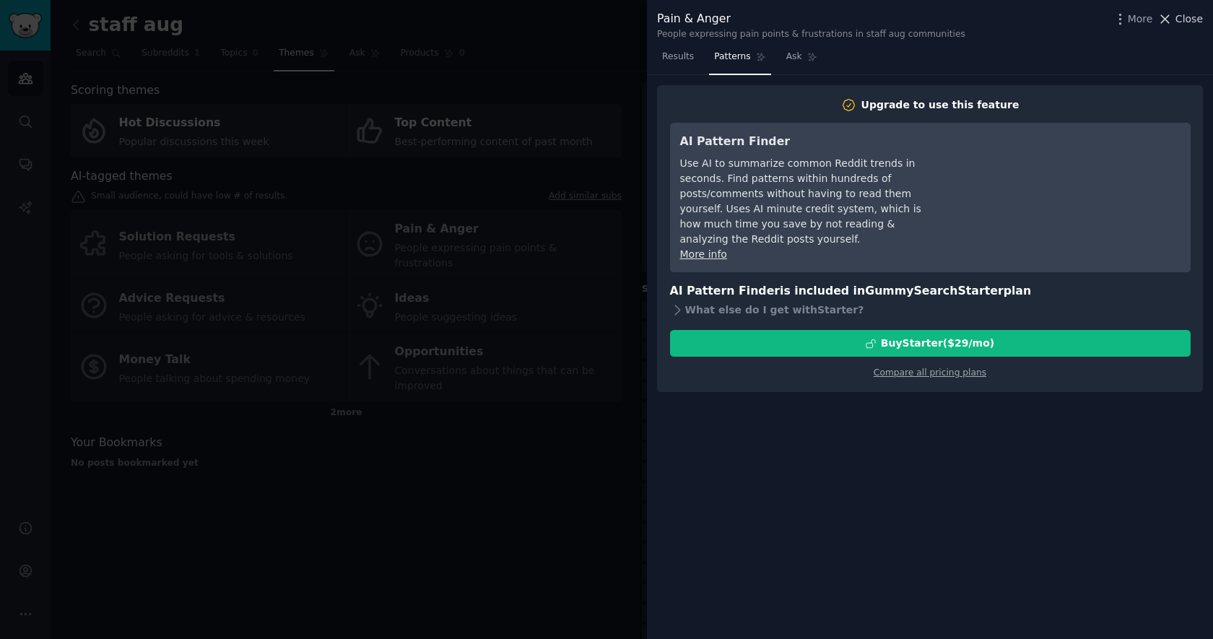
click at [1184, 20] on span "Close" at bounding box center [1188, 19] width 27 height 15
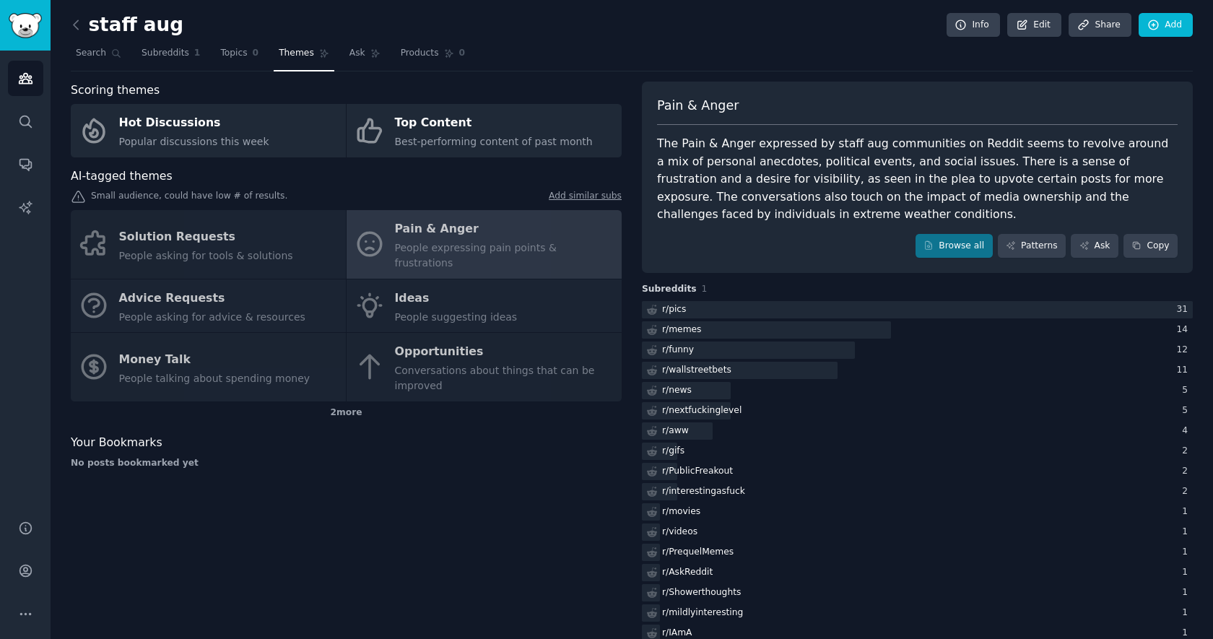
click at [493, 264] on div "Solution Requests People asking for tools & solutions Pain & Anger People expre…" at bounding box center [346, 305] width 551 height 191
click at [444, 294] on div "Solution Requests People asking for tools & solutions Pain & Anger People expre…" at bounding box center [346, 305] width 551 height 191
click at [401, 294] on div "Solution Requests People asking for tools & solutions Pain & Anger People expre…" at bounding box center [346, 305] width 551 height 191
click at [380, 352] on div "Solution Requests People asking for tools & solutions Pain & Anger People expre…" at bounding box center [346, 305] width 551 height 191
click at [191, 352] on div "Solution Requests People asking for tools & solutions Pain & Anger People expre…" at bounding box center [346, 305] width 551 height 191
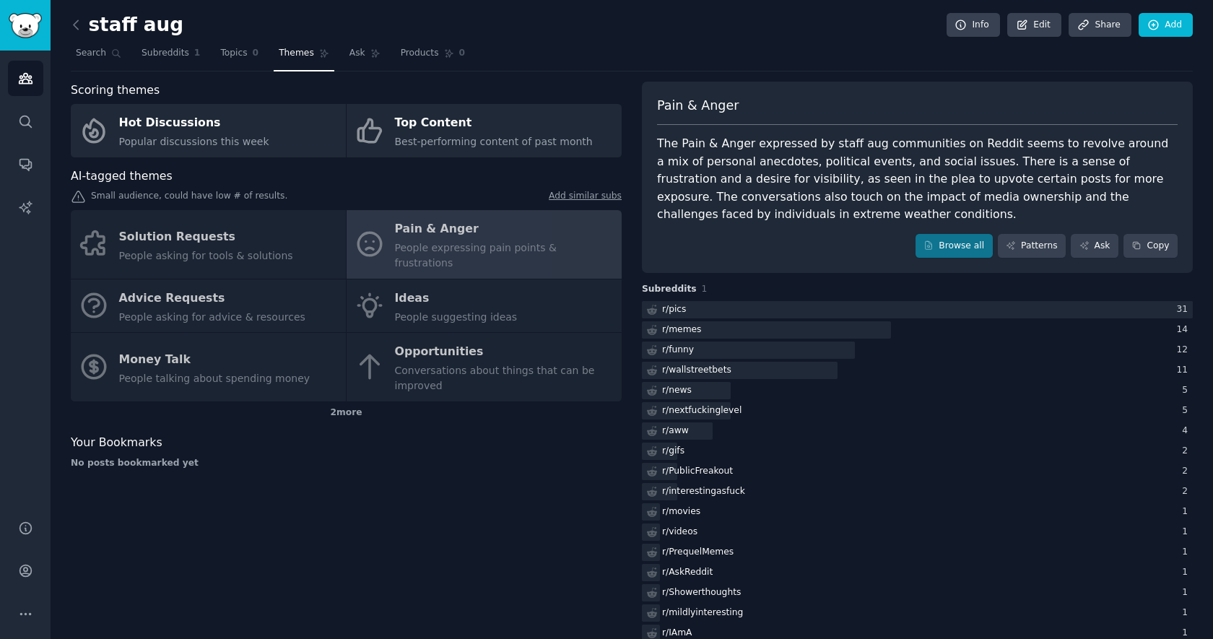
click at [126, 296] on div "Solution Requests People asking for tools & solutions Pain & Anger People expre…" at bounding box center [346, 305] width 551 height 191
click at [136, 233] on div "Solution Requests People asking for tools & solutions Pain & Anger People expre…" at bounding box center [346, 305] width 551 height 191
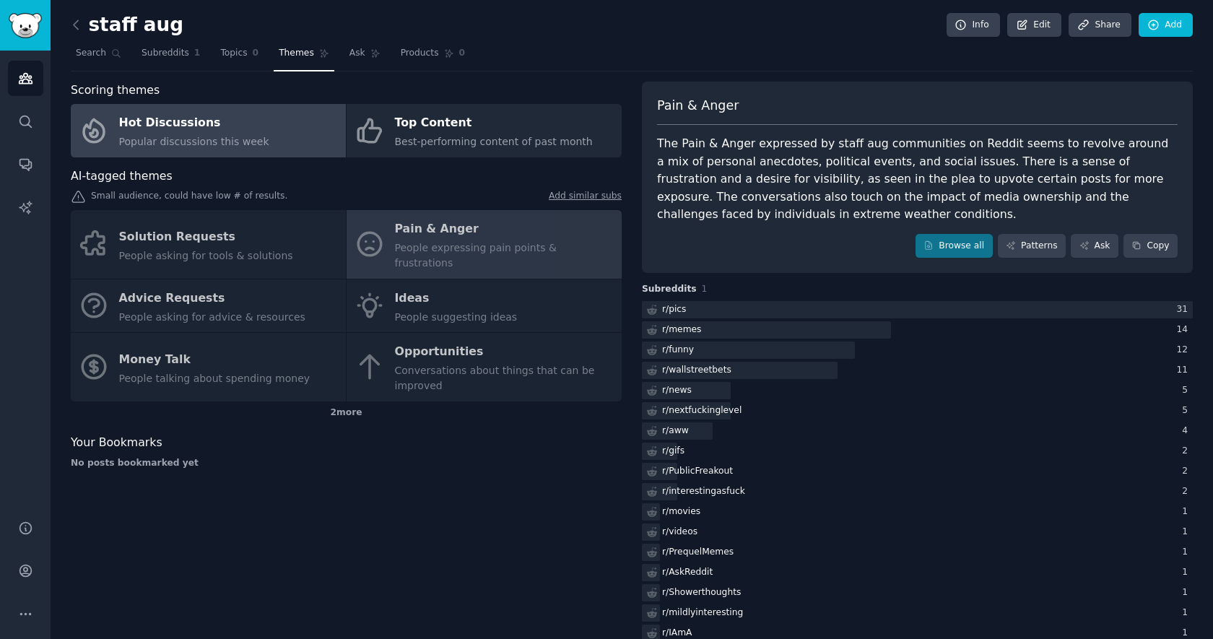
click at [164, 136] on span "Popular discussions this week" at bounding box center [194, 142] width 150 height 12
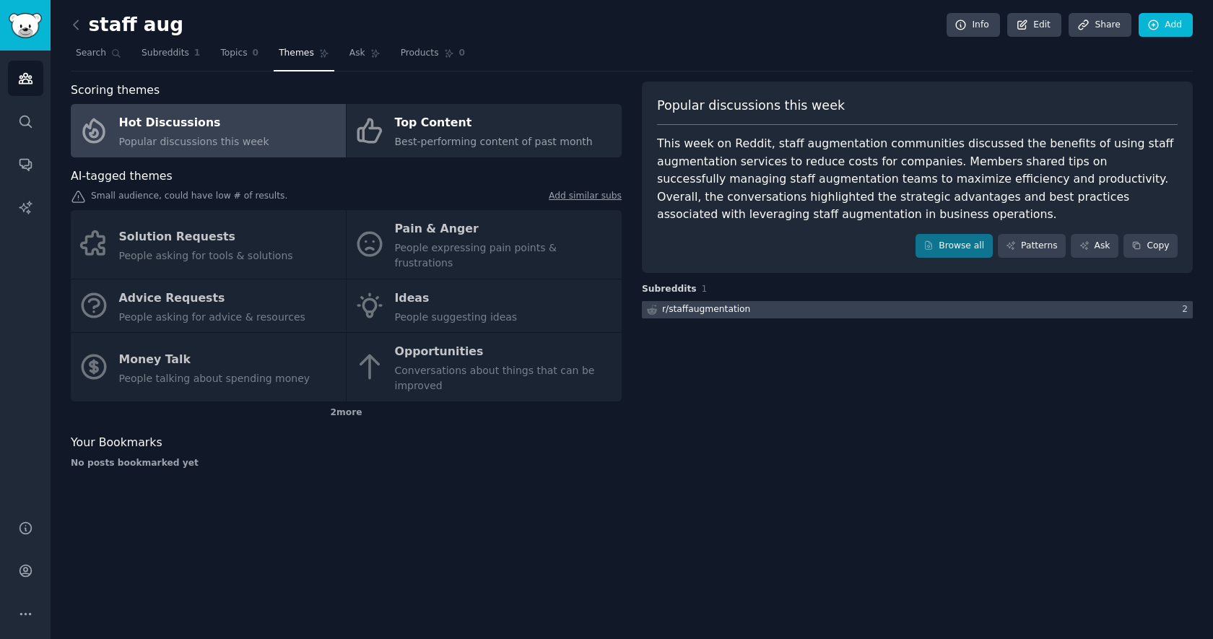
click at [769, 315] on div at bounding box center [917, 310] width 551 height 18
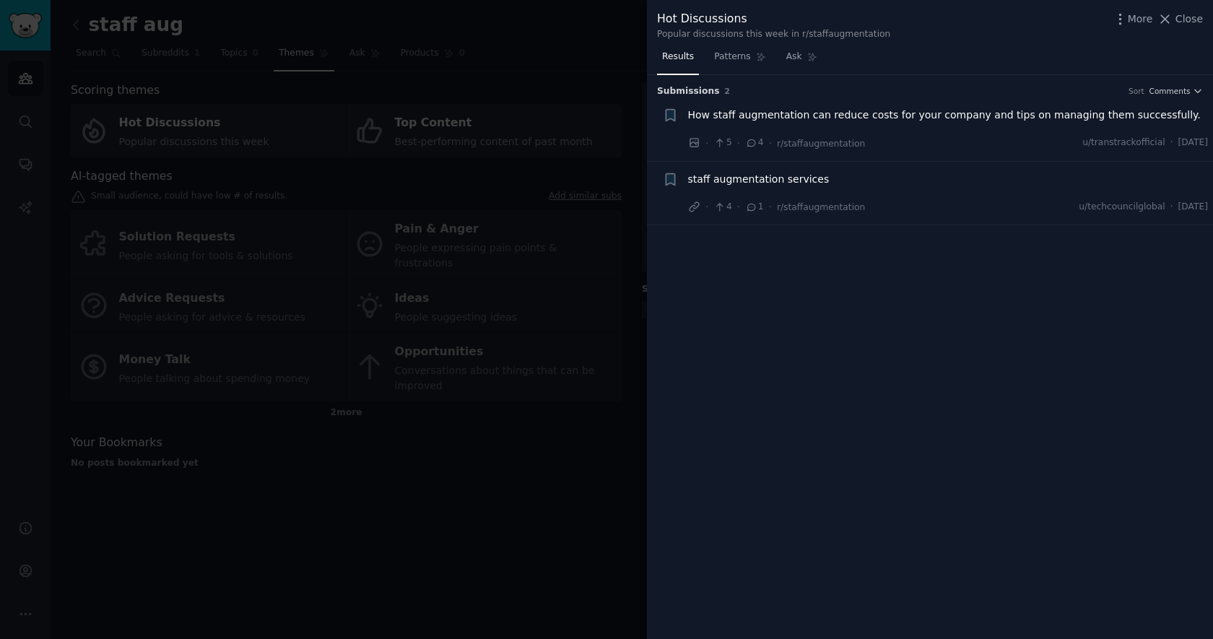
click at [907, 108] on span "How staff augmentation can reduce costs for your company and tips on managing t…" at bounding box center [944, 115] width 513 height 15
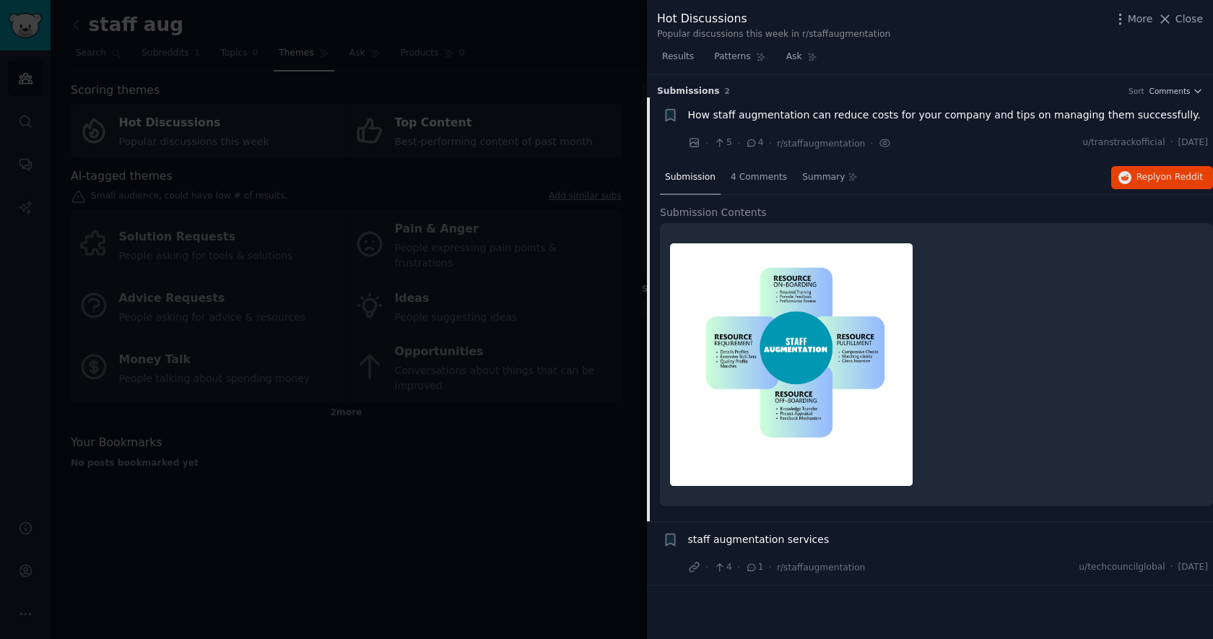
click at [965, 395] on div at bounding box center [936, 364] width 533 height 263
click at [770, 181] on span "4 Comments" at bounding box center [759, 177] width 56 height 13
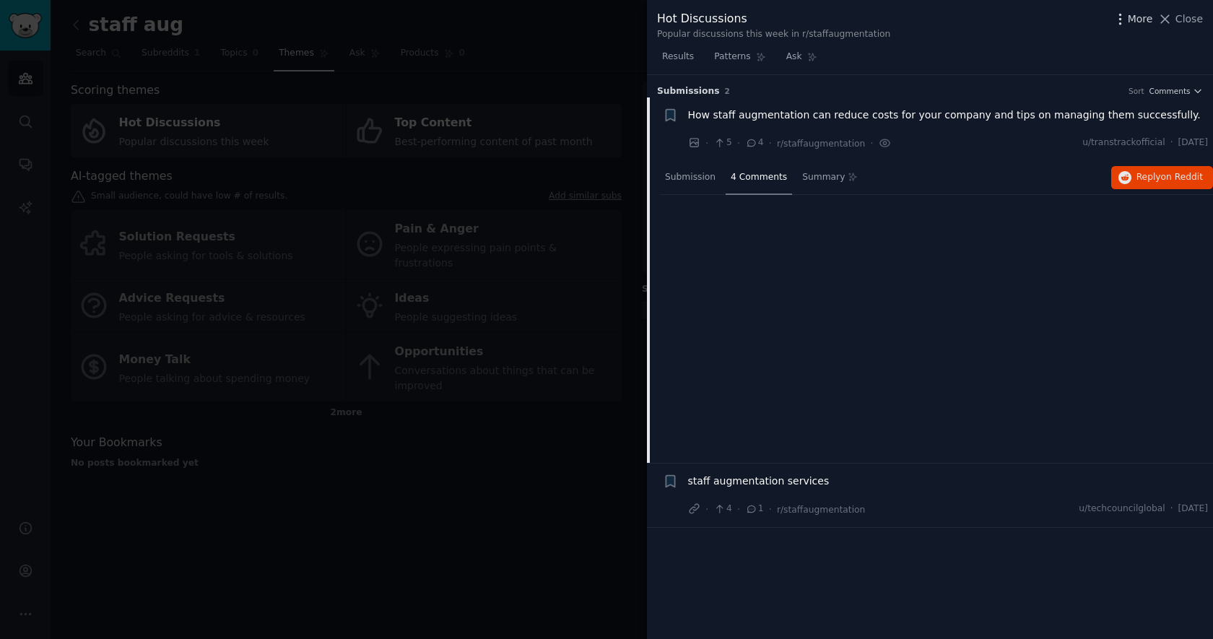
click at [1123, 14] on icon "button" at bounding box center [1120, 19] width 15 height 15
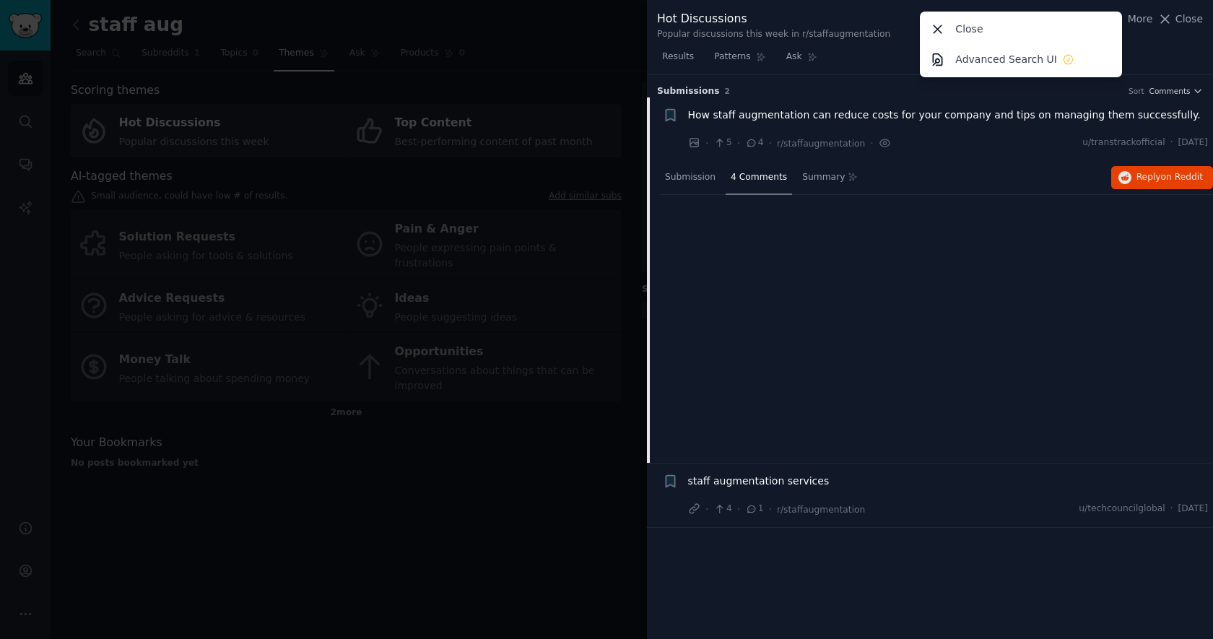
click at [906, 18] on div "Hot Discussions Popular discussions this week in r/staffaugmentation More Close…" at bounding box center [930, 25] width 546 height 30
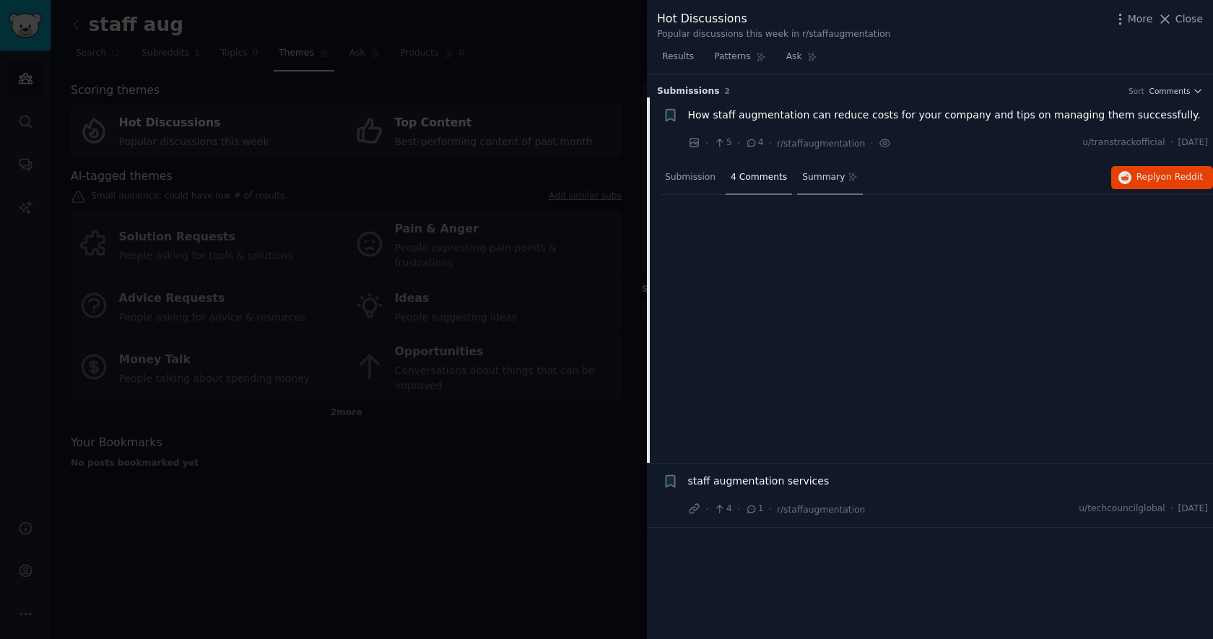
click at [827, 169] on div "Summary" at bounding box center [830, 178] width 66 height 35
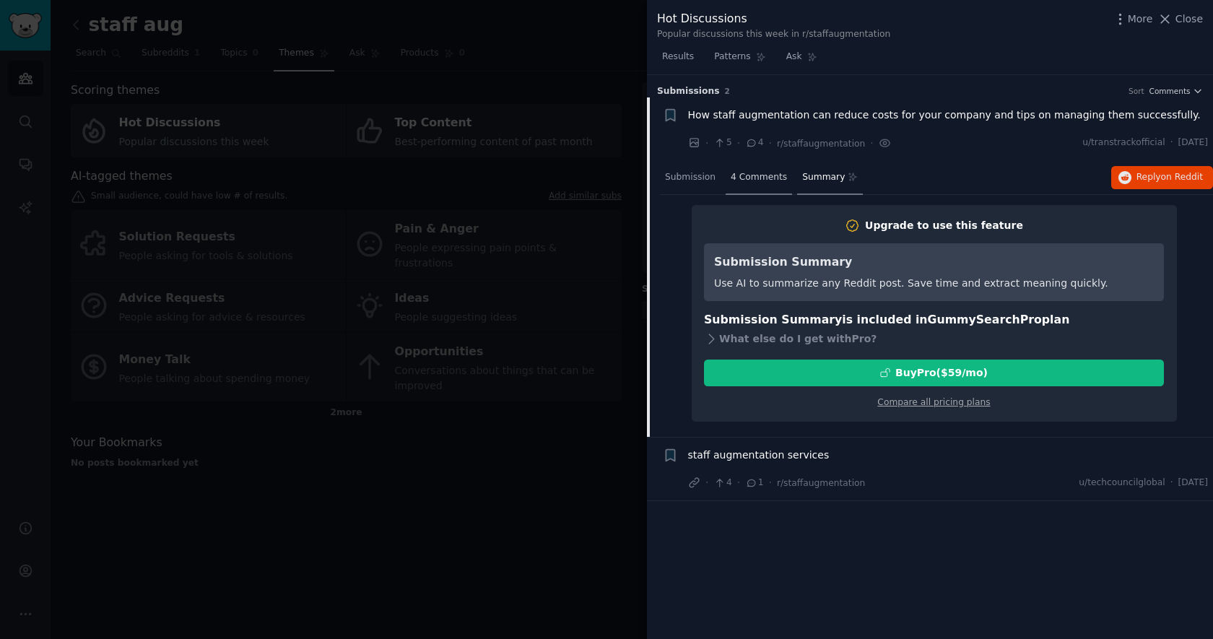
click at [749, 172] on span "4 Comments" at bounding box center [759, 177] width 56 height 13
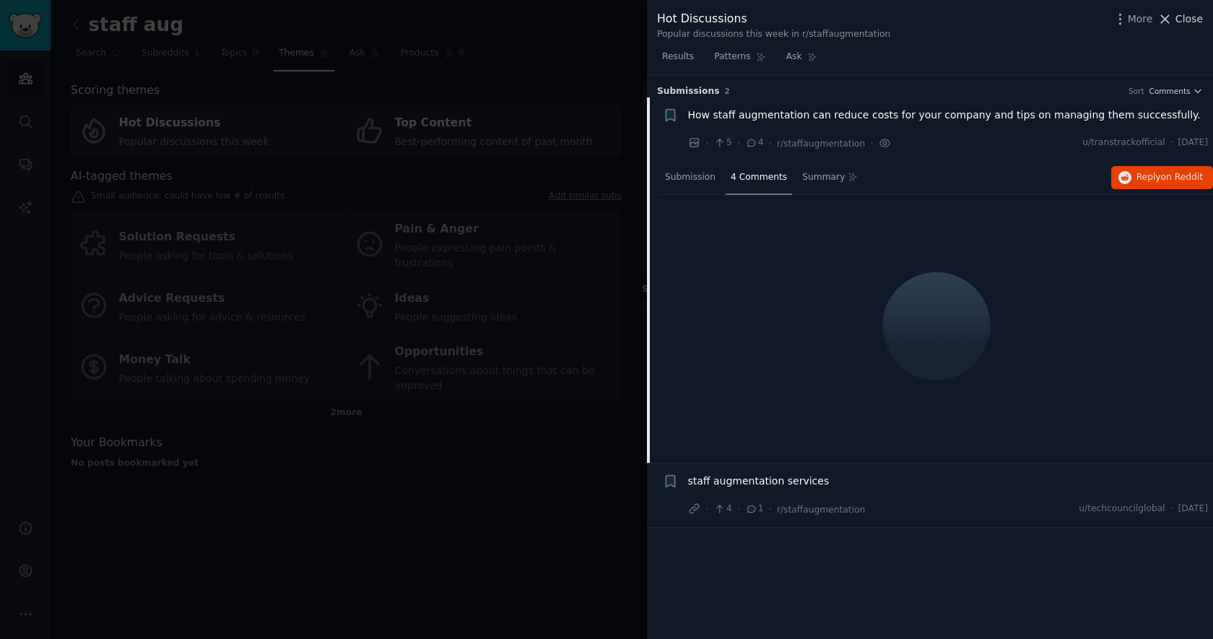
click at [1185, 15] on span "Close" at bounding box center [1188, 19] width 27 height 15
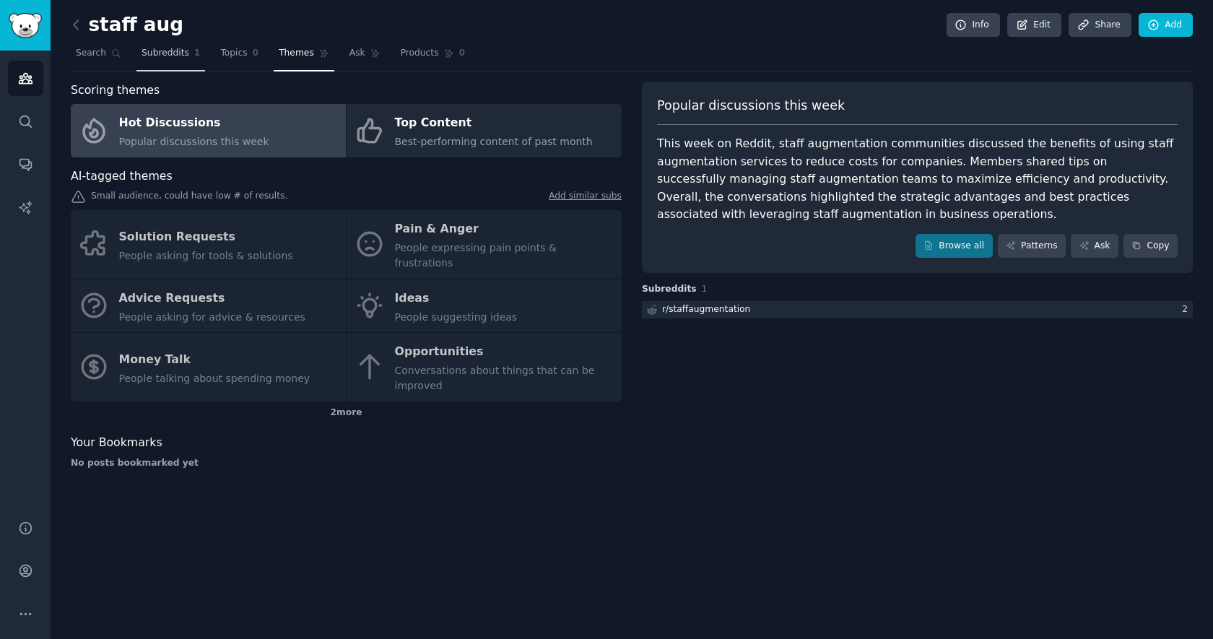
click at [179, 58] on span "Subreddits" at bounding box center [166, 53] width 48 height 13
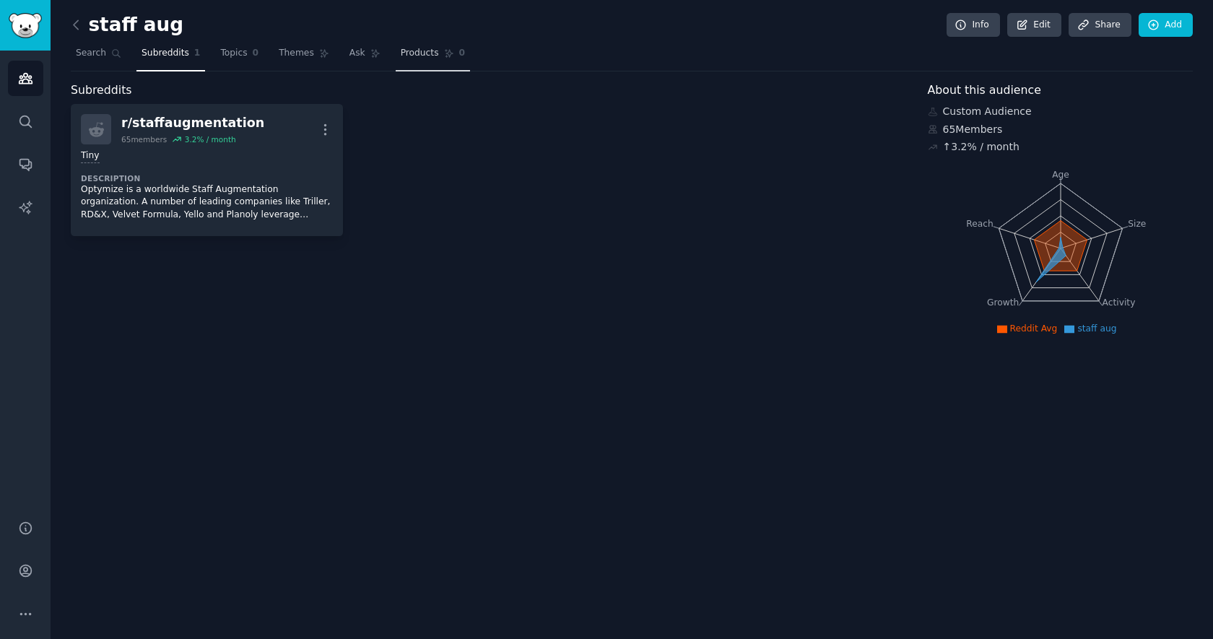
click at [419, 49] on span "Products" at bounding box center [420, 53] width 38 height 13
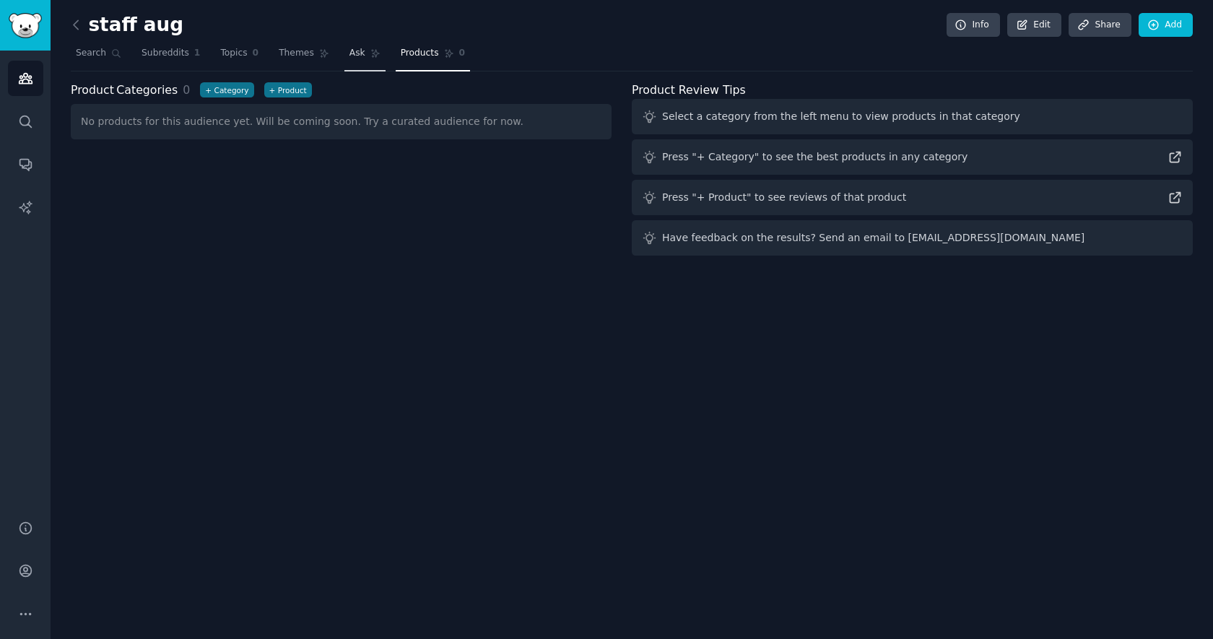
click at [362, 51] on link "Ask" at bounding box center [364, 57] width 41 height 30
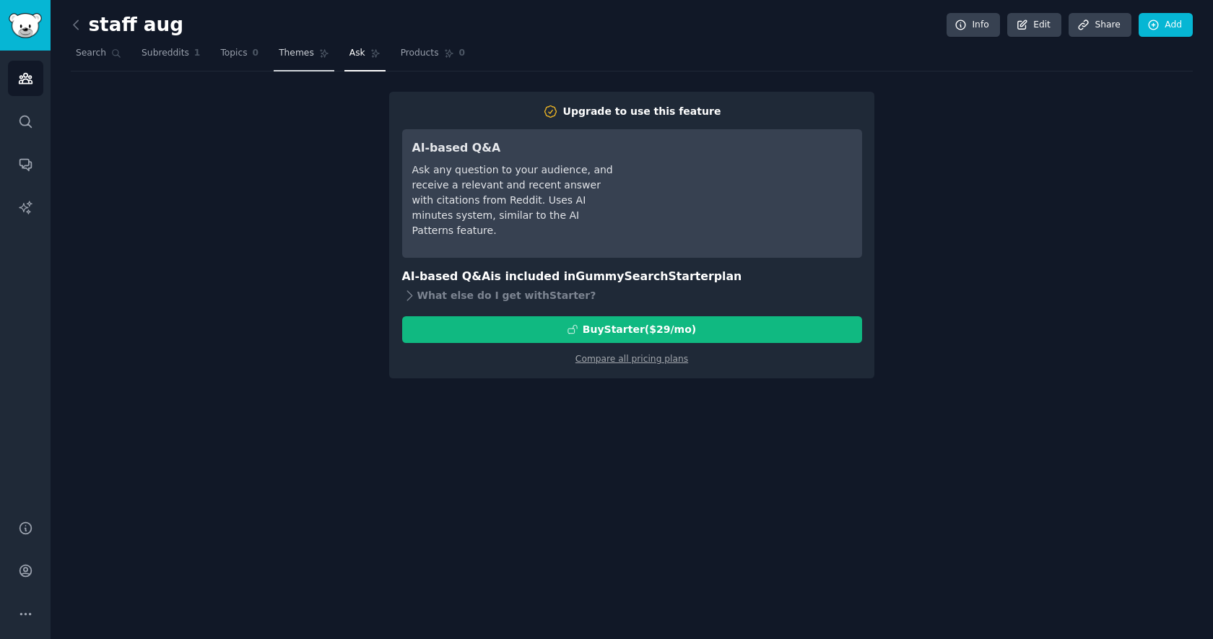
click at [327, 46] on link "Themes" at bounding box center [304, 57] width 61 height 30
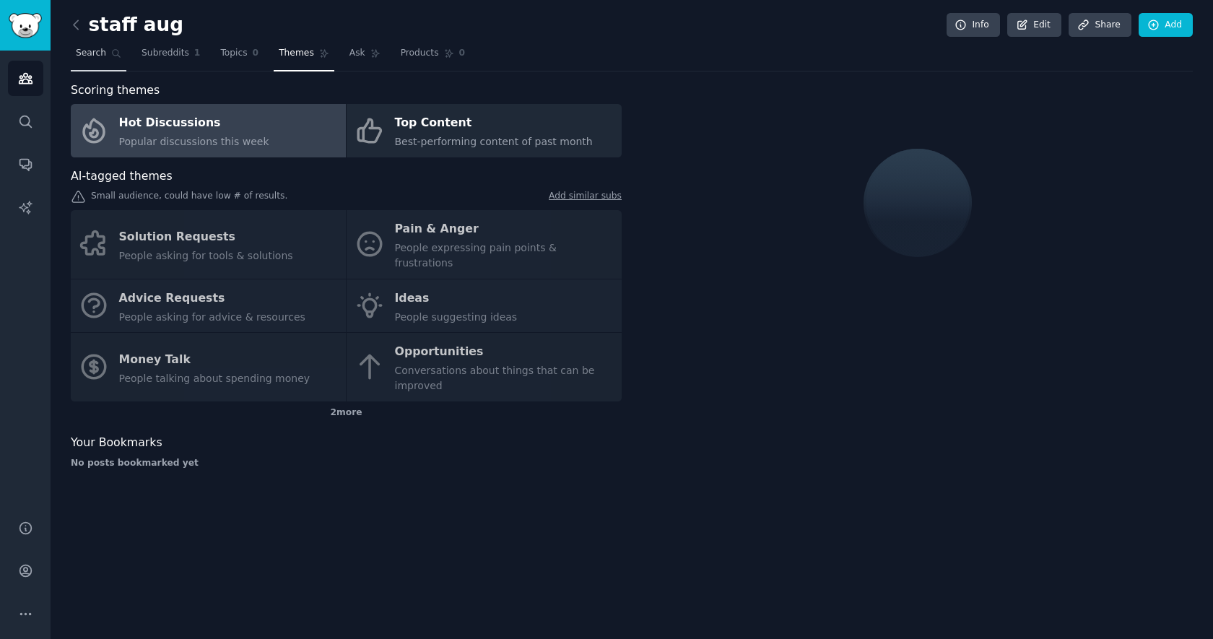
click at [109, 51] on link "Search" at bounding box center [99, 57] width 56 height 30
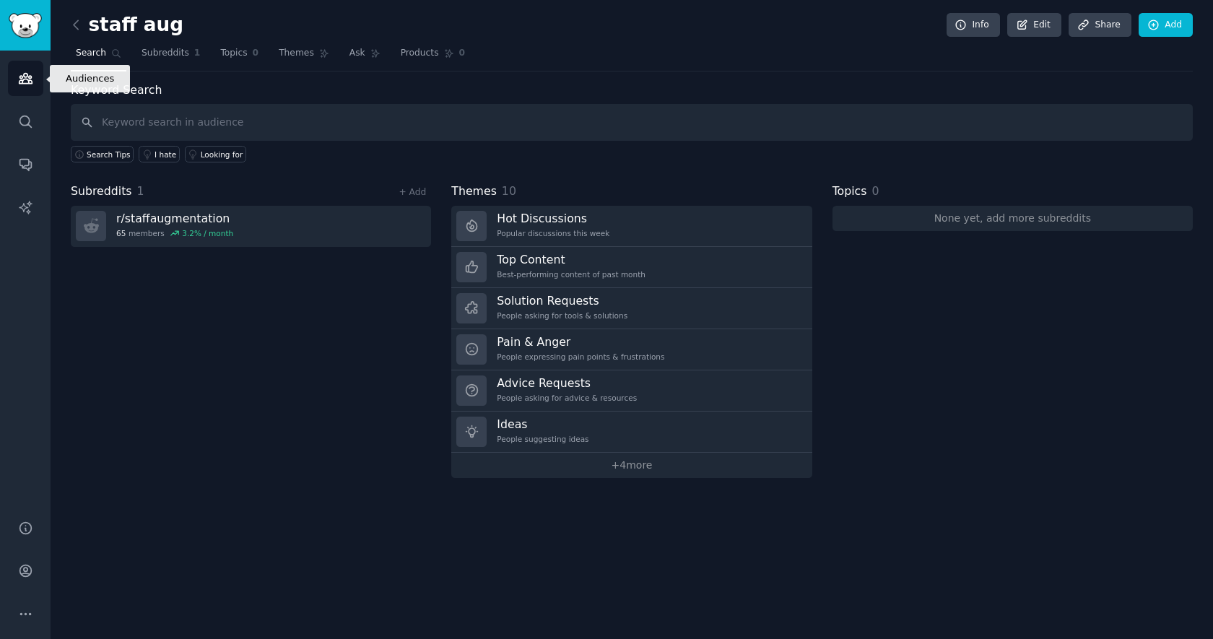
click at [20, 73] on icon "Sidebar" at bounding box center [25, 78] width 15 height 15
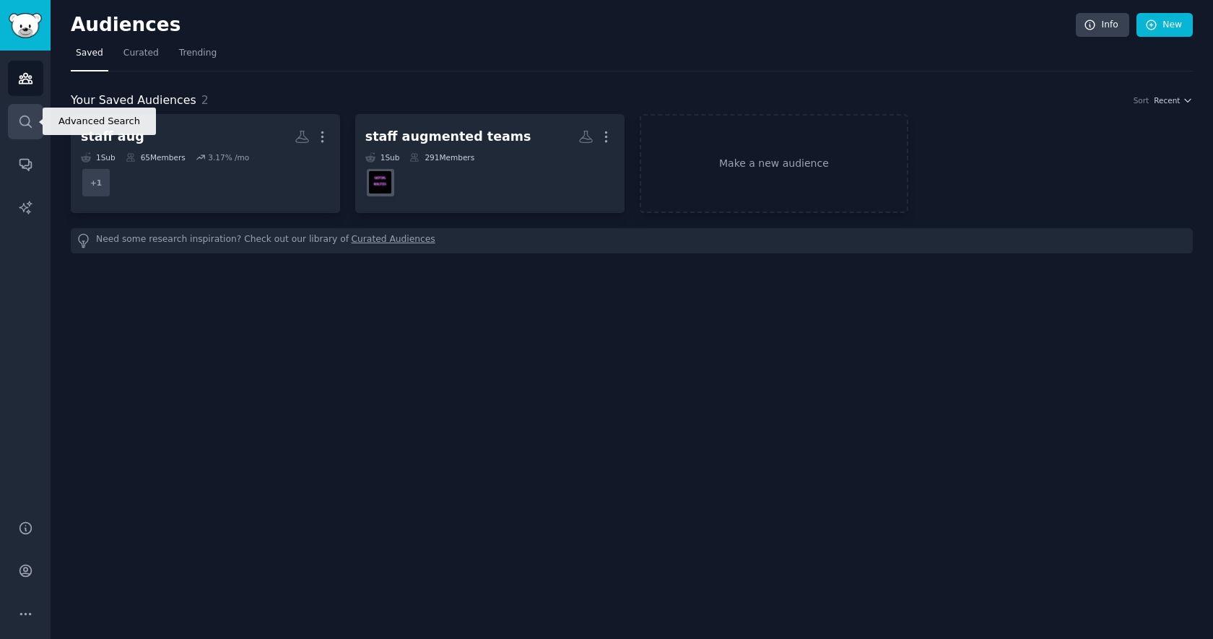
click at [25, 116] on icon "Sidebar" at bounding box center [25, 122] width 12 height 12
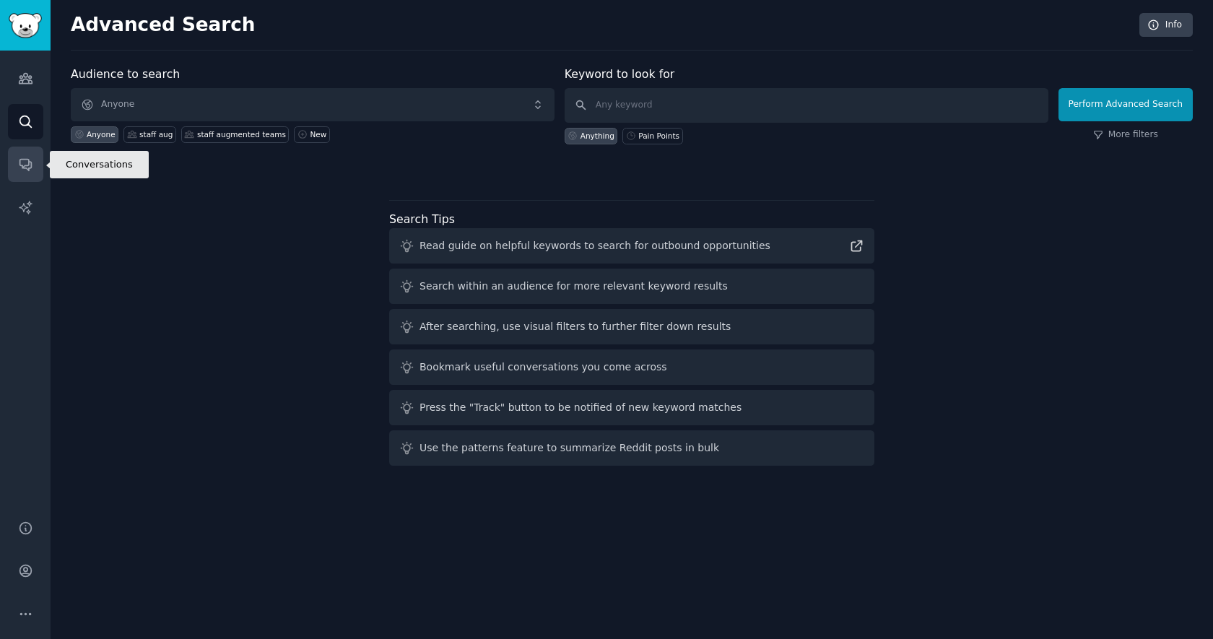
click at [19, 154] on link "Conversations" at bounding box center [25, 164] width 35 height 35
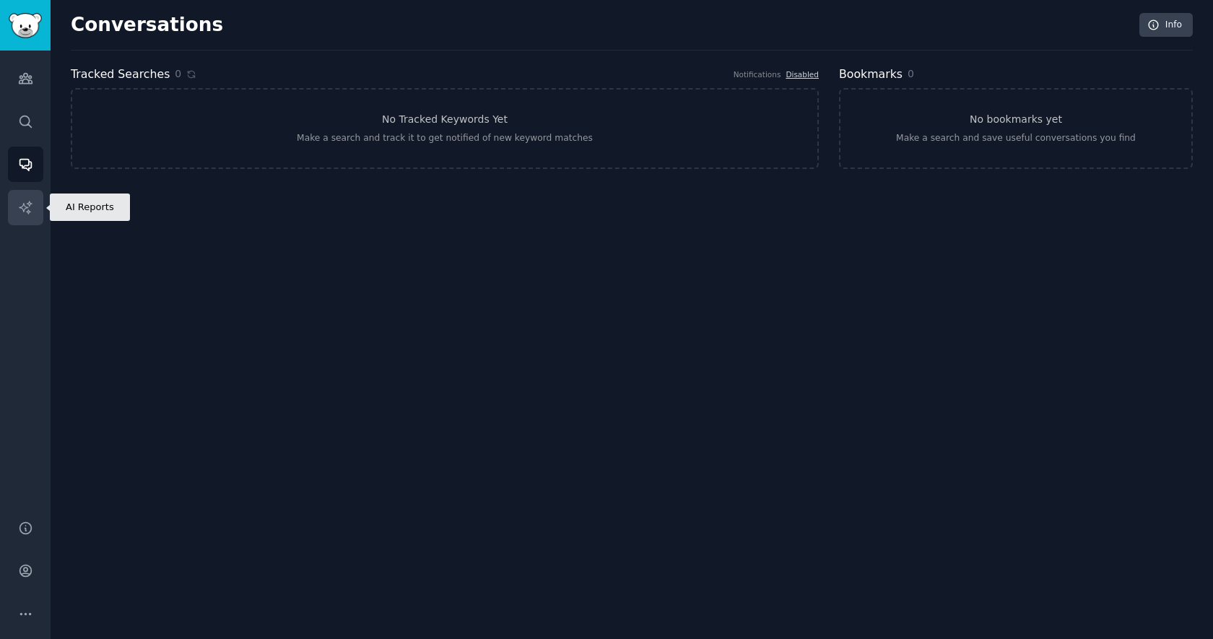
click at [17, 206] on link "AI Reports" at bounding box center [25, 207] width 35 height 35
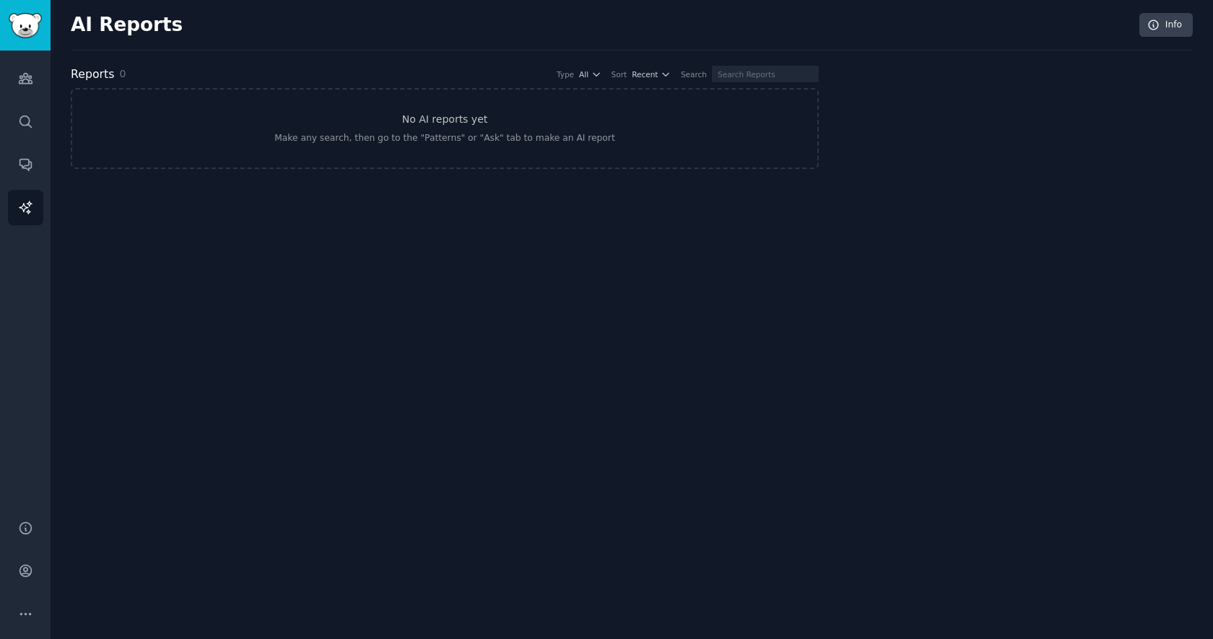
click at [22, 96] on div "Audiences Search Conversations AI Reports" at bounding box center [25, 277] width 51 height 452
click at [24, 133] on link "Search" at bounding box center [25, 121] width 35 height 35
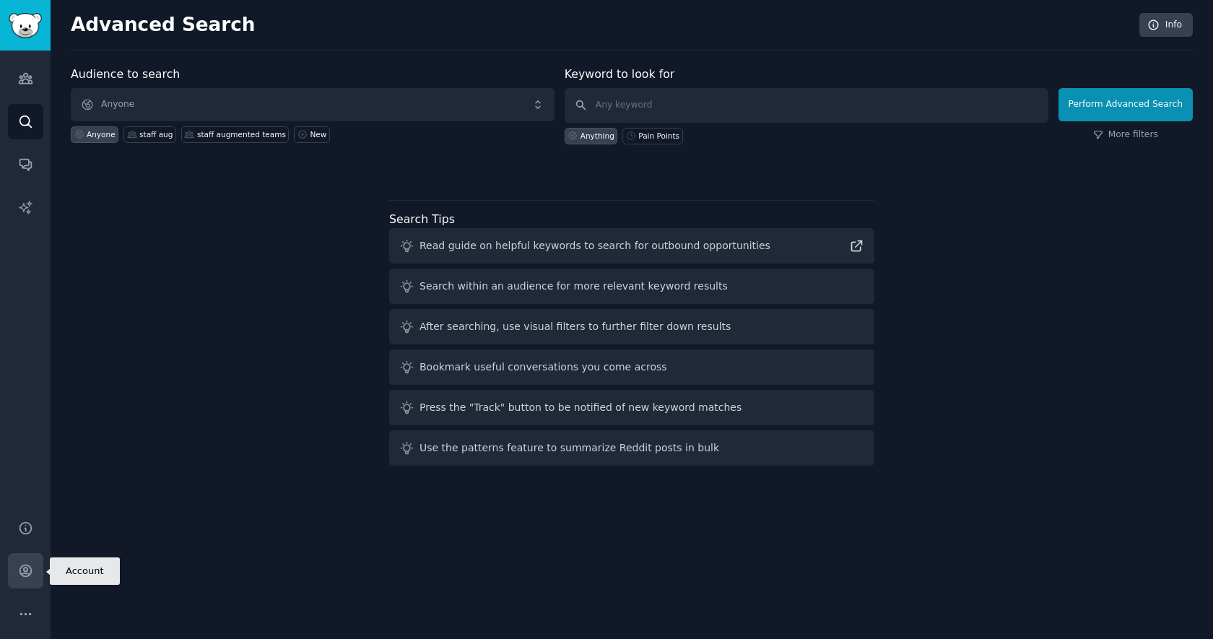
click at [34, 568] on link "Account" at bounding box center [25, 570] width 35 height 35
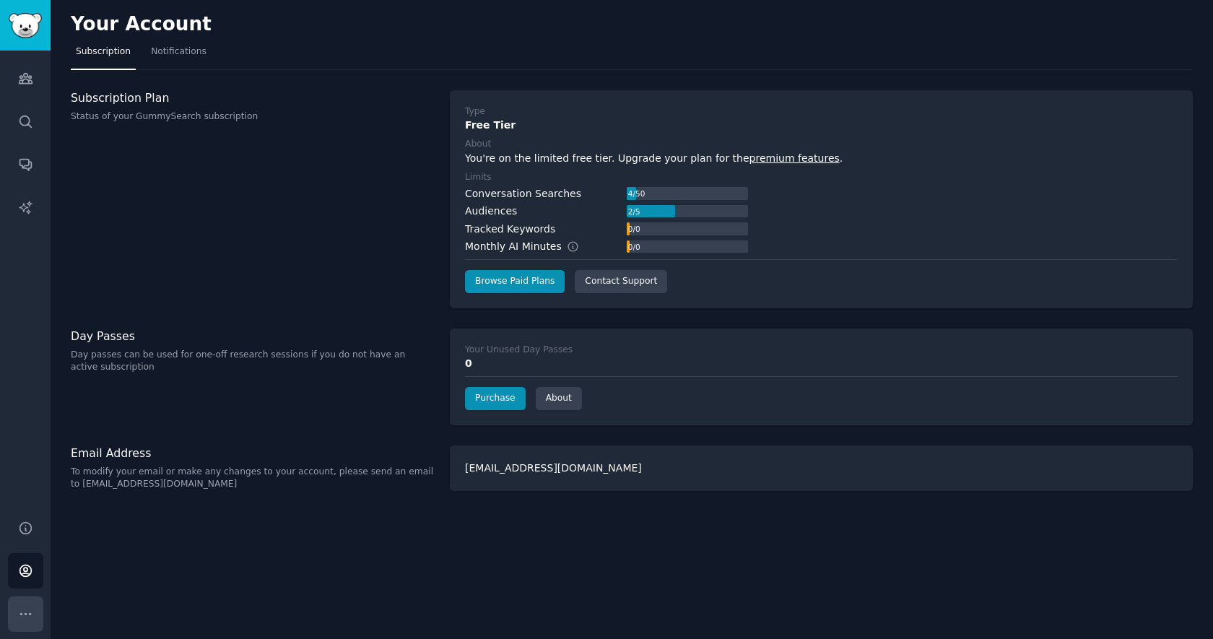
click at [33, 618] on button "More" at bounding box center [25, 613] width 35 height 35
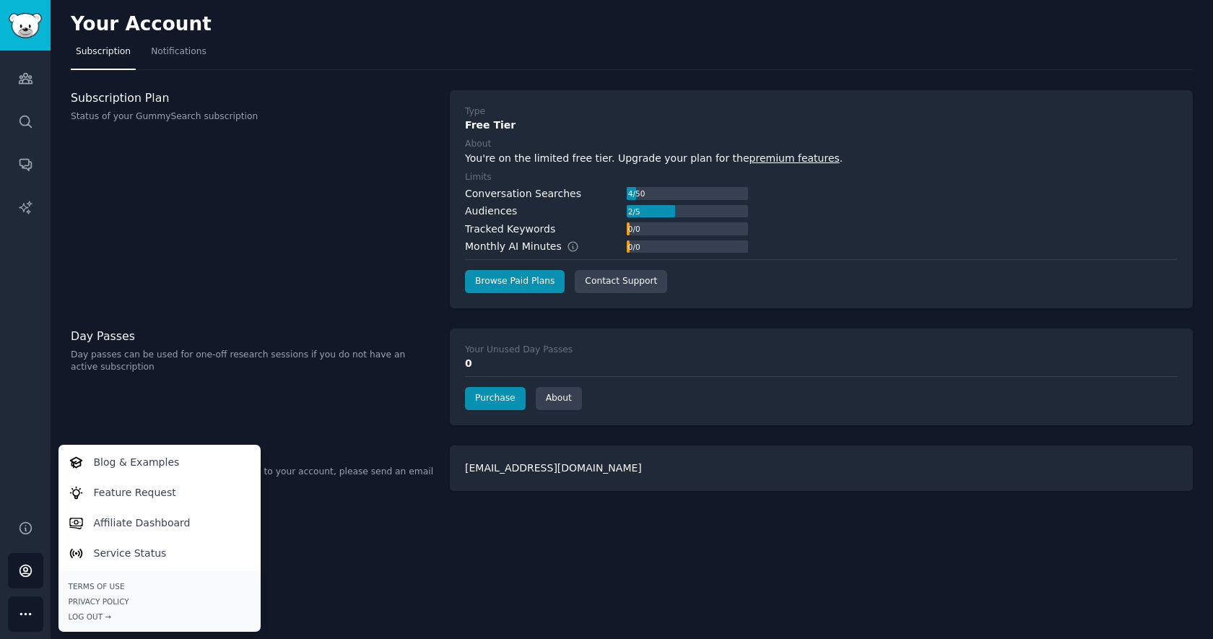
click at [32, 365] on div "Audiences Search Conversations AI Reports" at bounding box center [25, 277] width 51 height 452
